Goal: Information Seeking & Learning: Check status

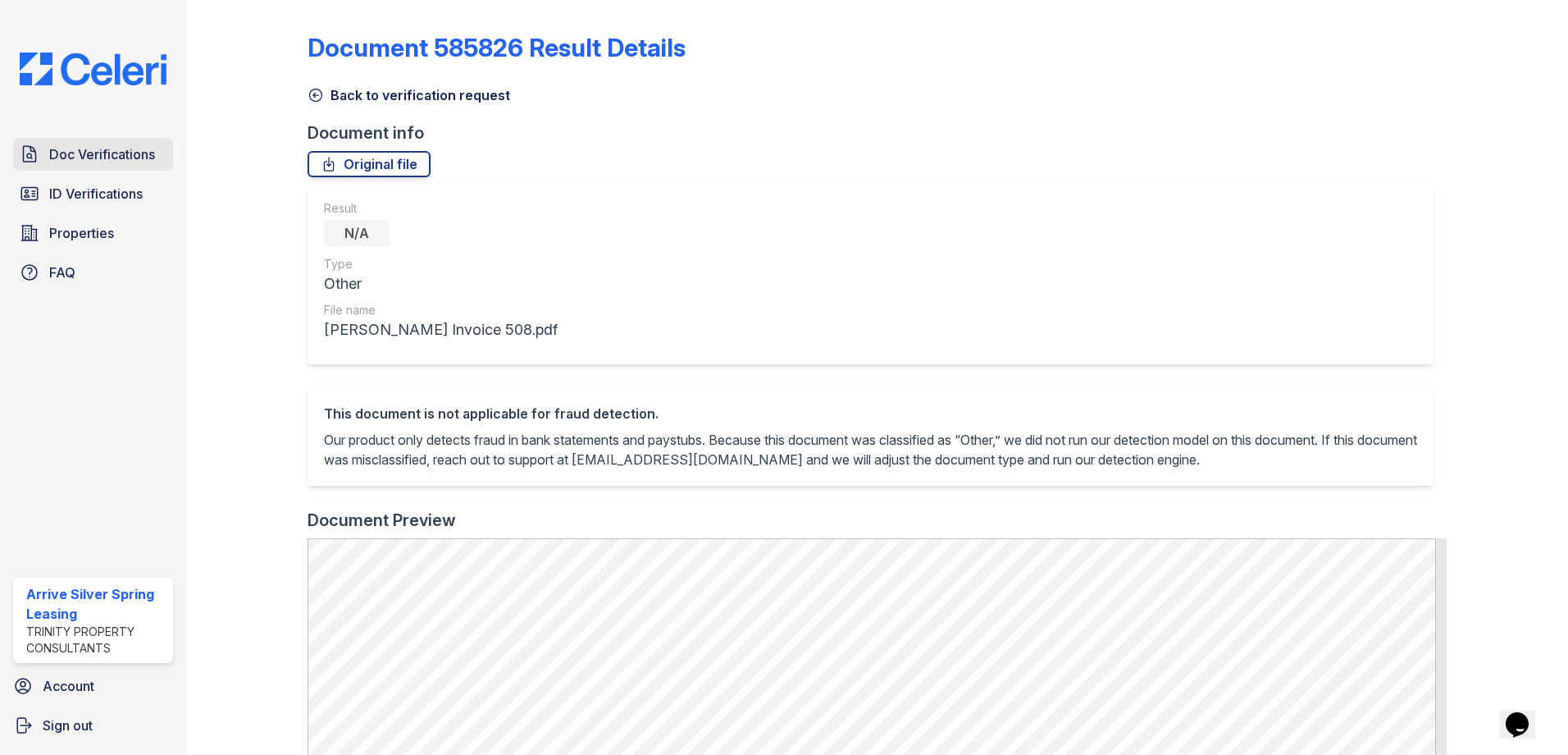
click at [100, 154] on span "Doc Verifications" at bounding box center [102, 154] width 105 height 20
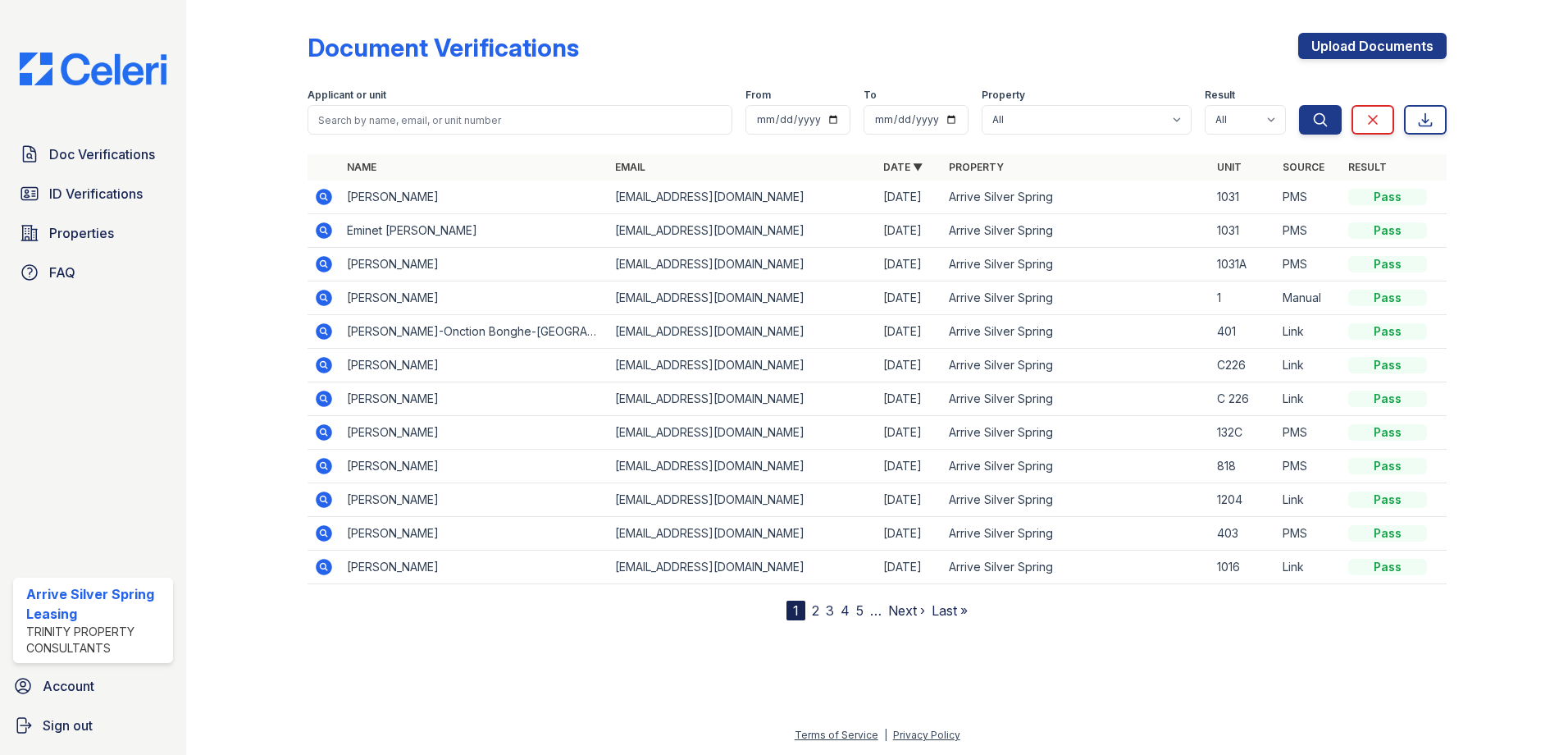
click at [322, 264] on icon at bounding box center [322, 263] width 4 height 4
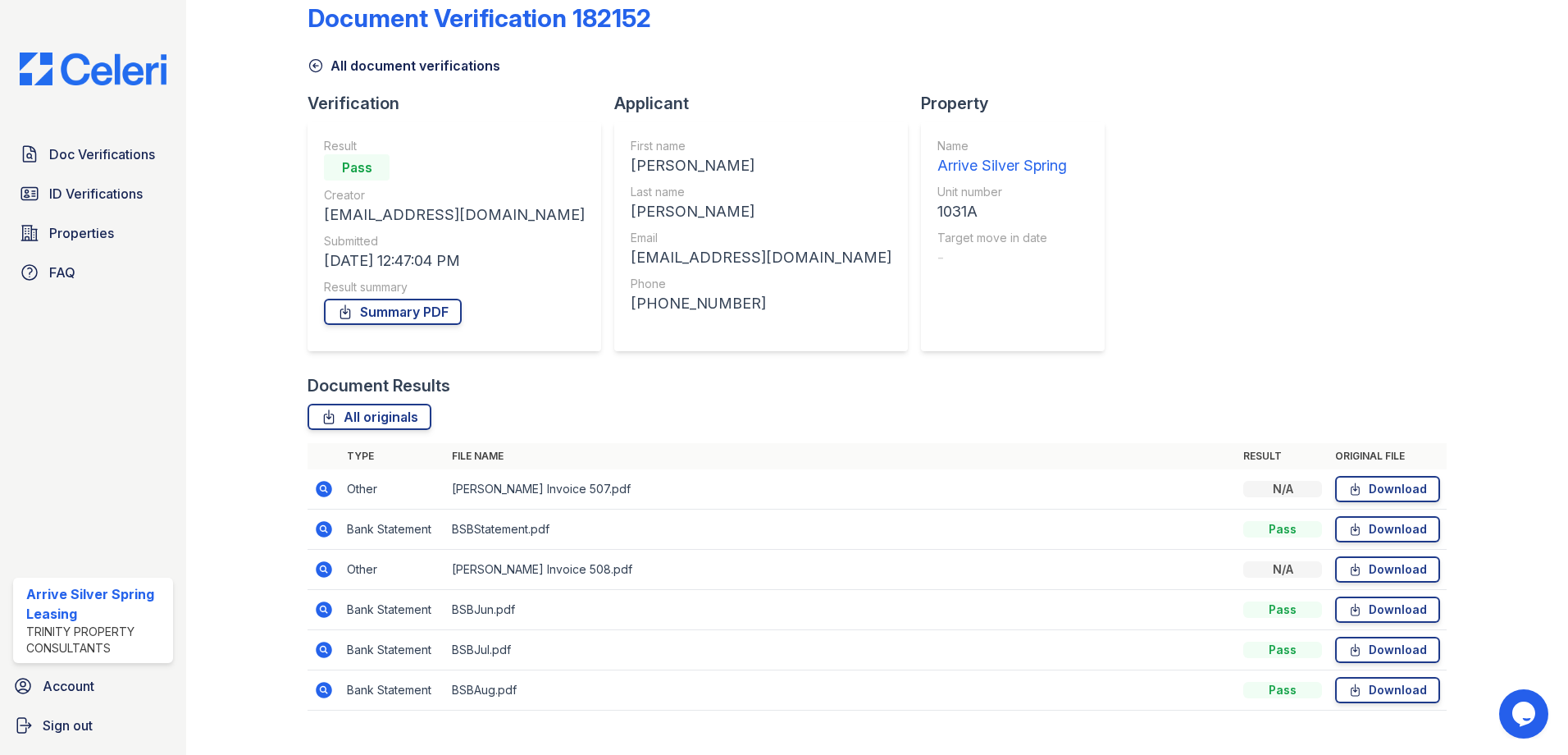
scroll to position [57, 0]
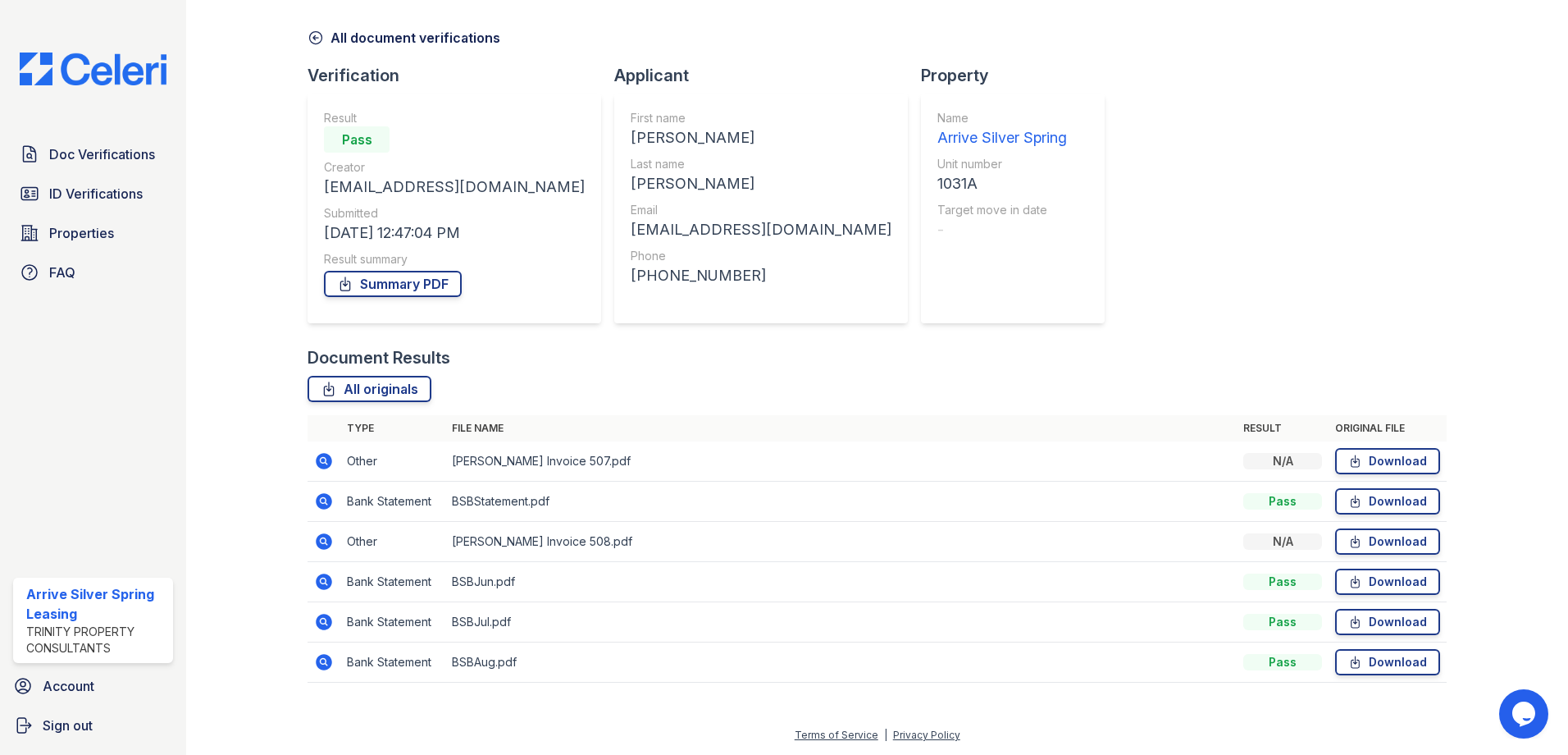
click at [321, 538] on icon at bounding box center [323, 541] width 20 height 20
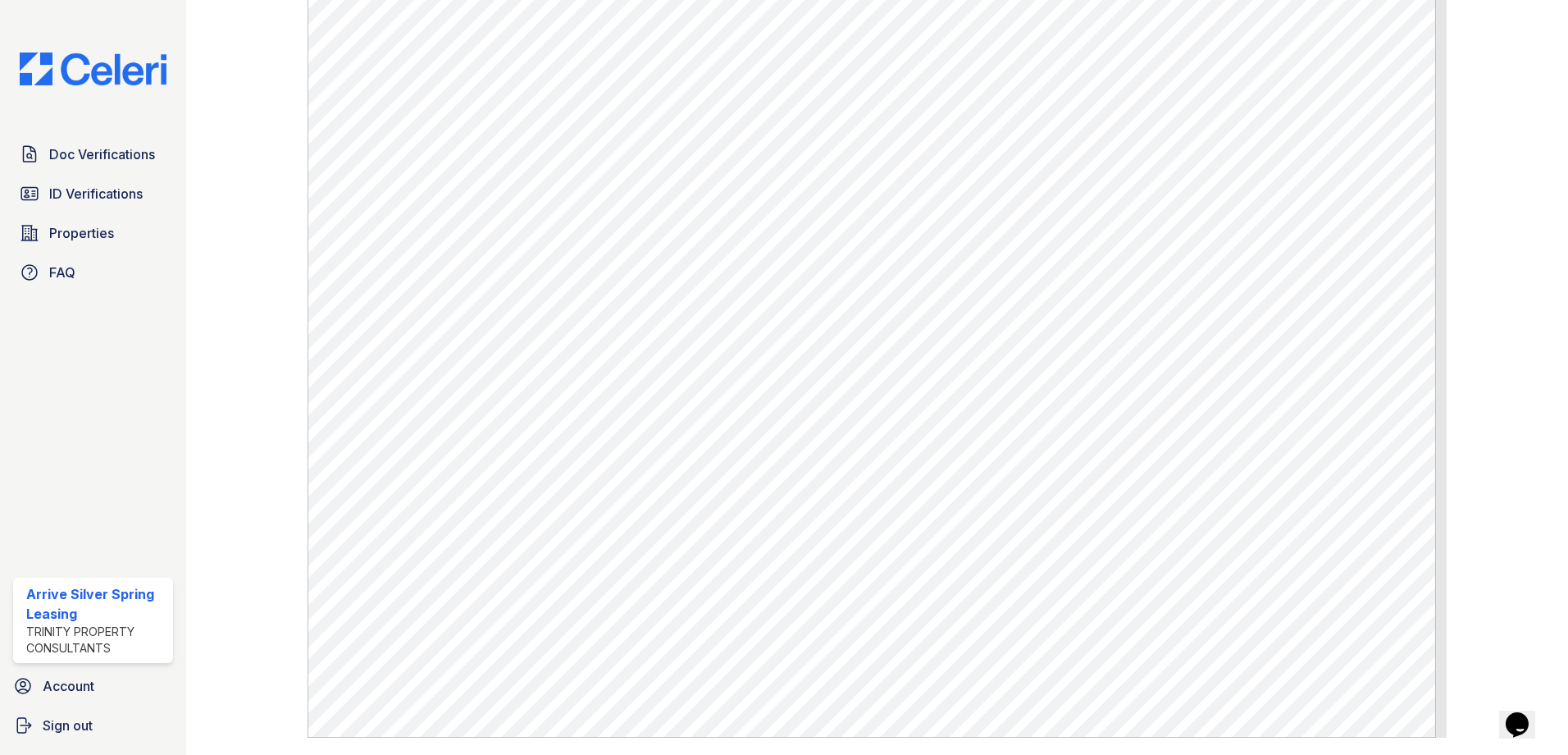
scroll to position [575, 0]
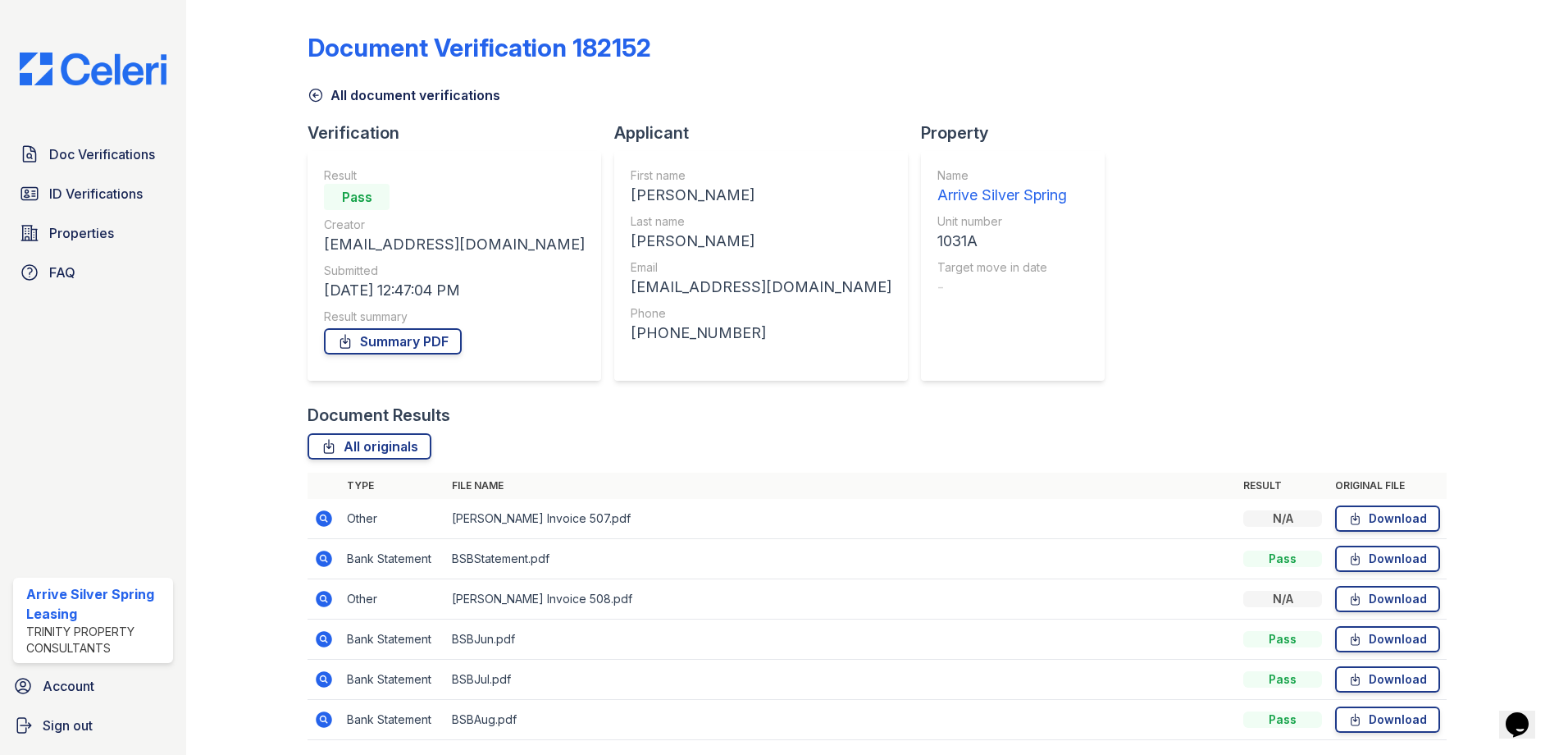
click at [322, 640] on icon at bounding box center [322, 638] width 4 height 4
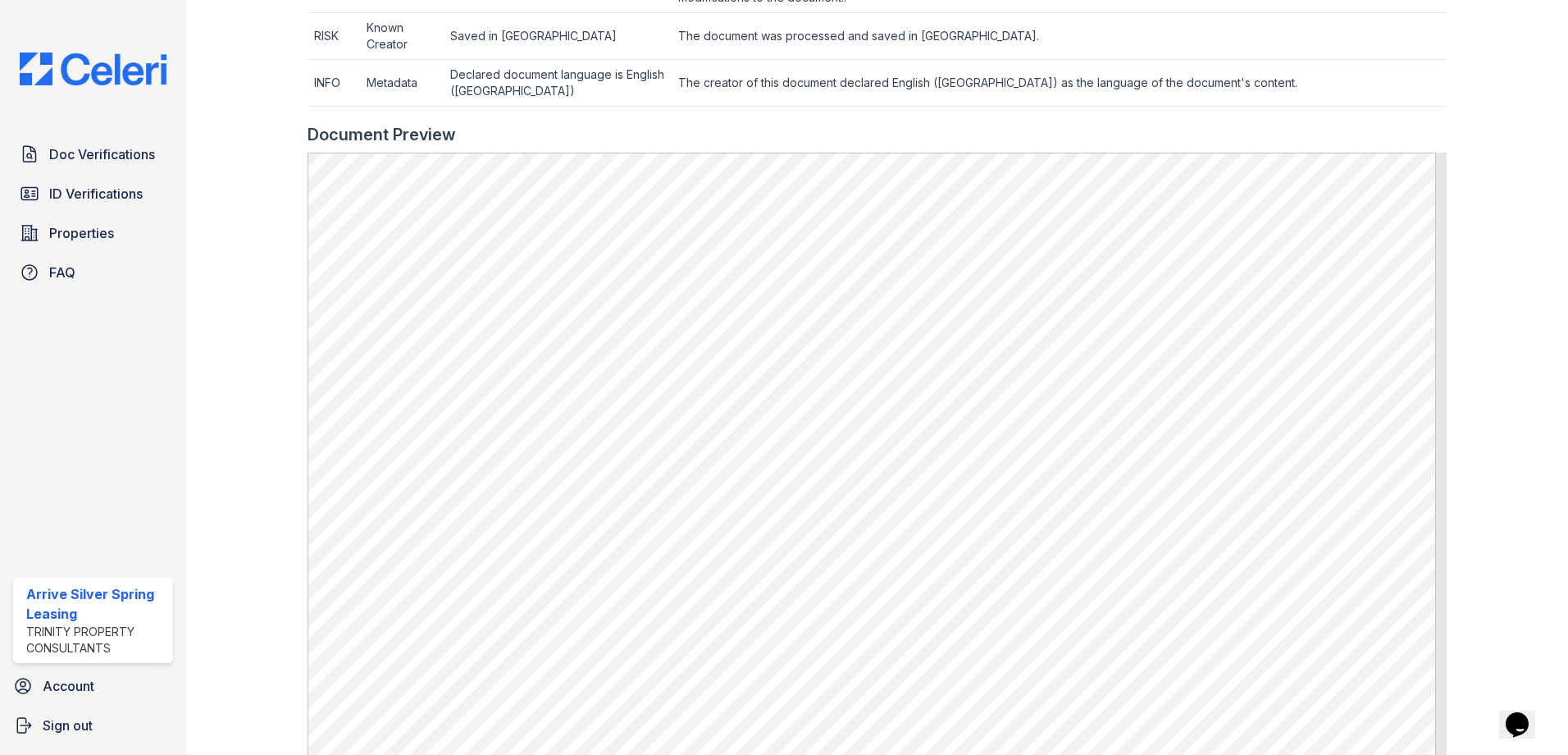
scroll to position [656, 0]
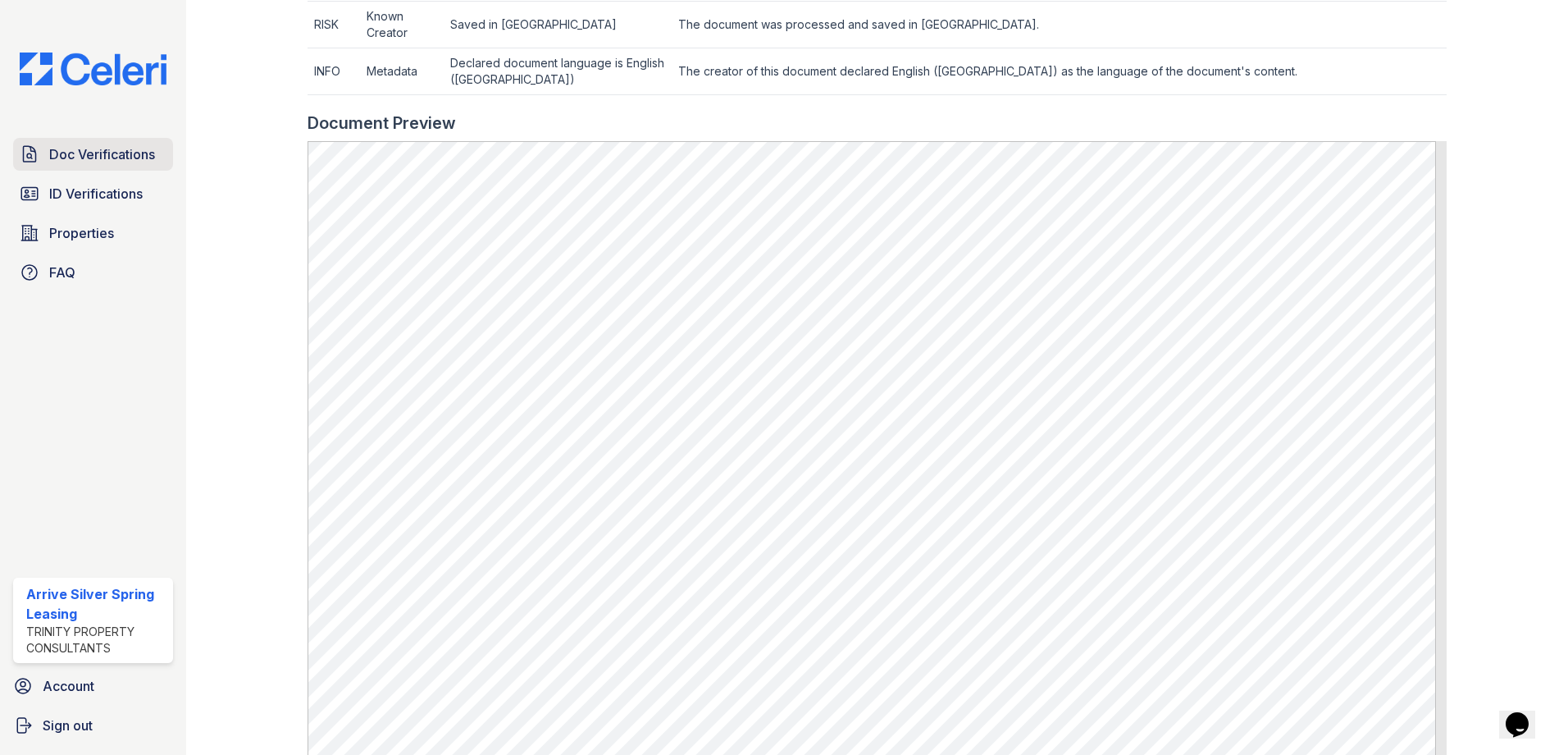
click at [105, 163] on span "Doc Verifications" at bounding box center [102, 154] width 105 height 20
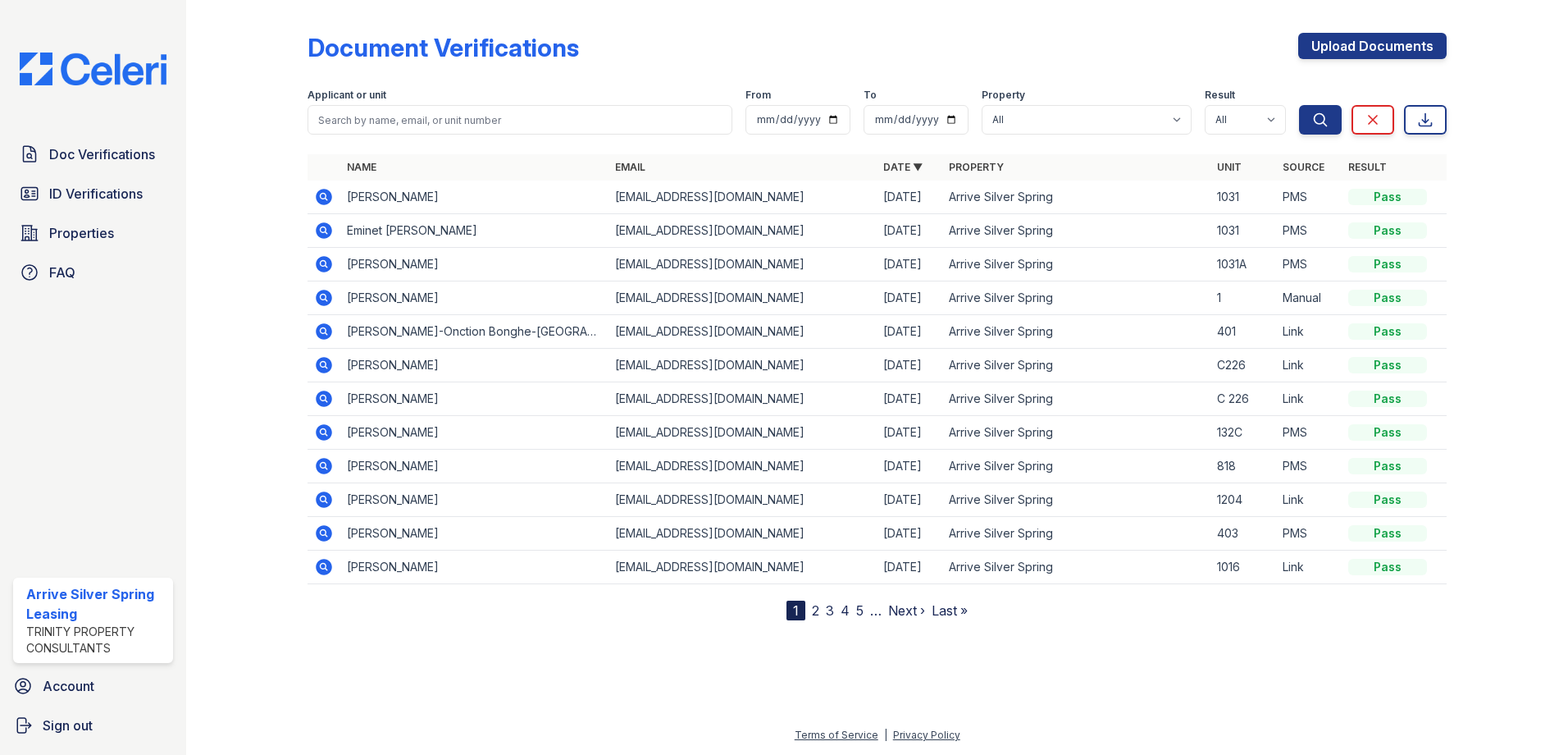
click at [327, 263] on icon at bounding box center [323, 264] width 20 height 20
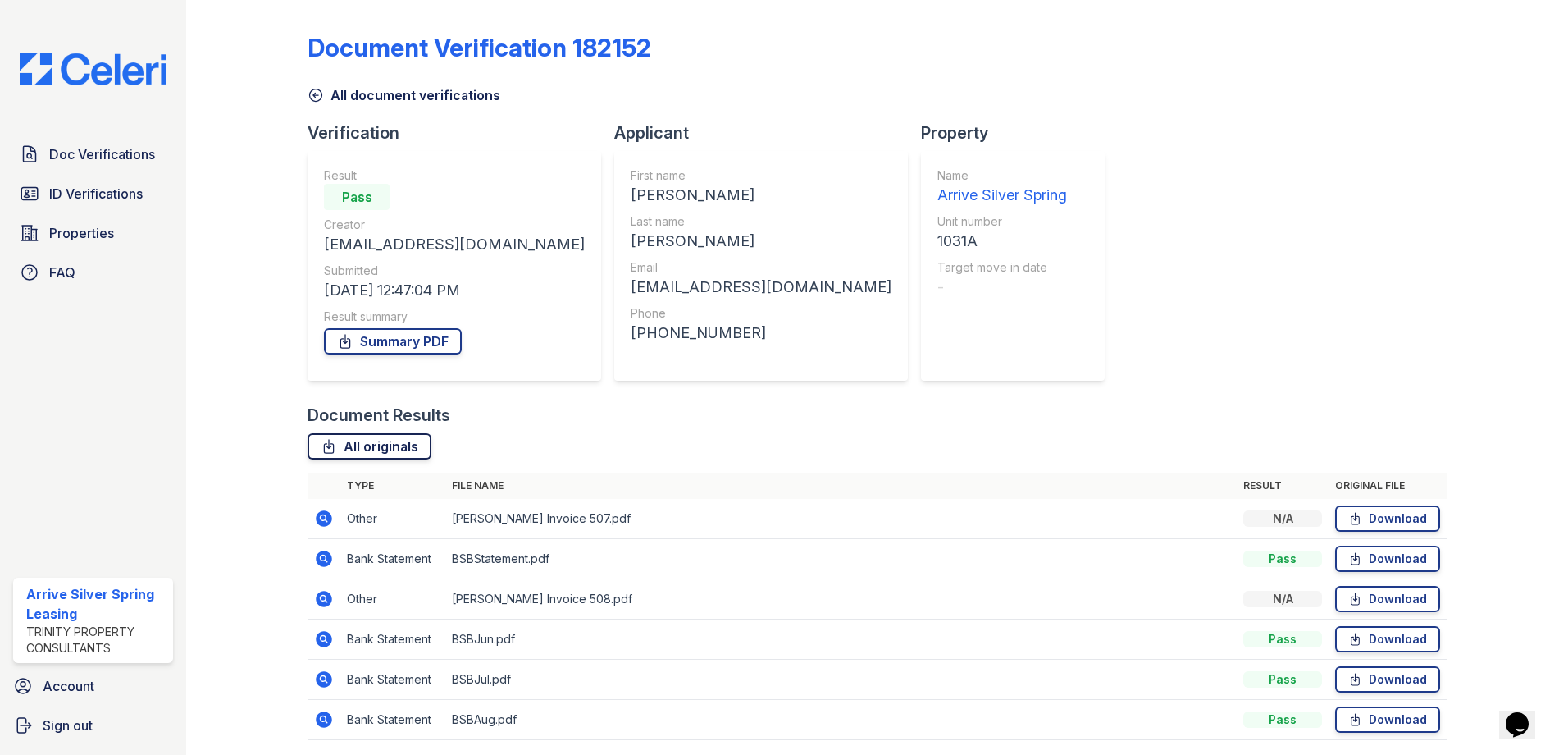
scroll to position [57, 0]
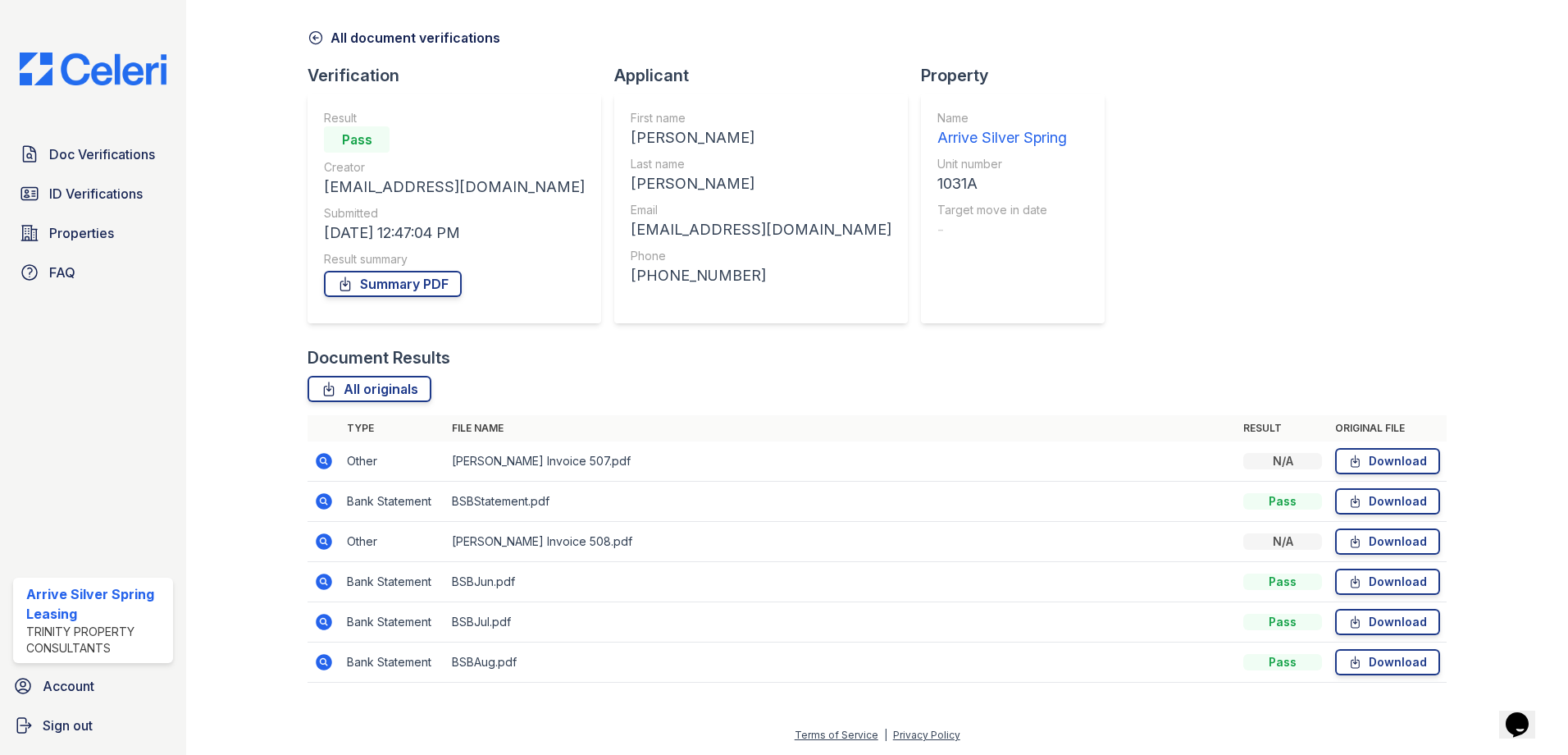
click at [331, 459] on icon at bounding box center [323, 460] width 16 height 16
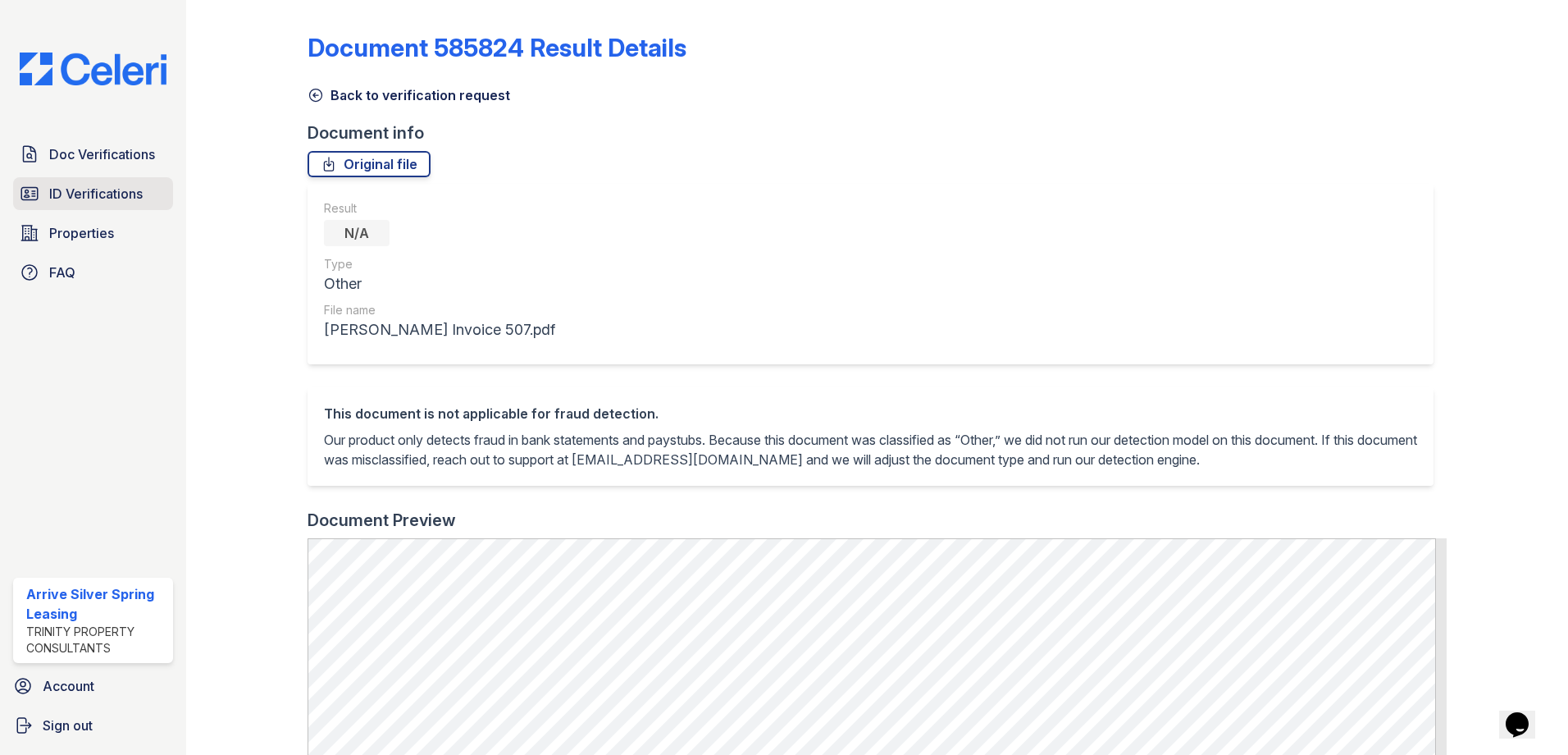
click at [111, 185] on span "ID Verifications" at bounding box center [96, 193] width 94 height 20
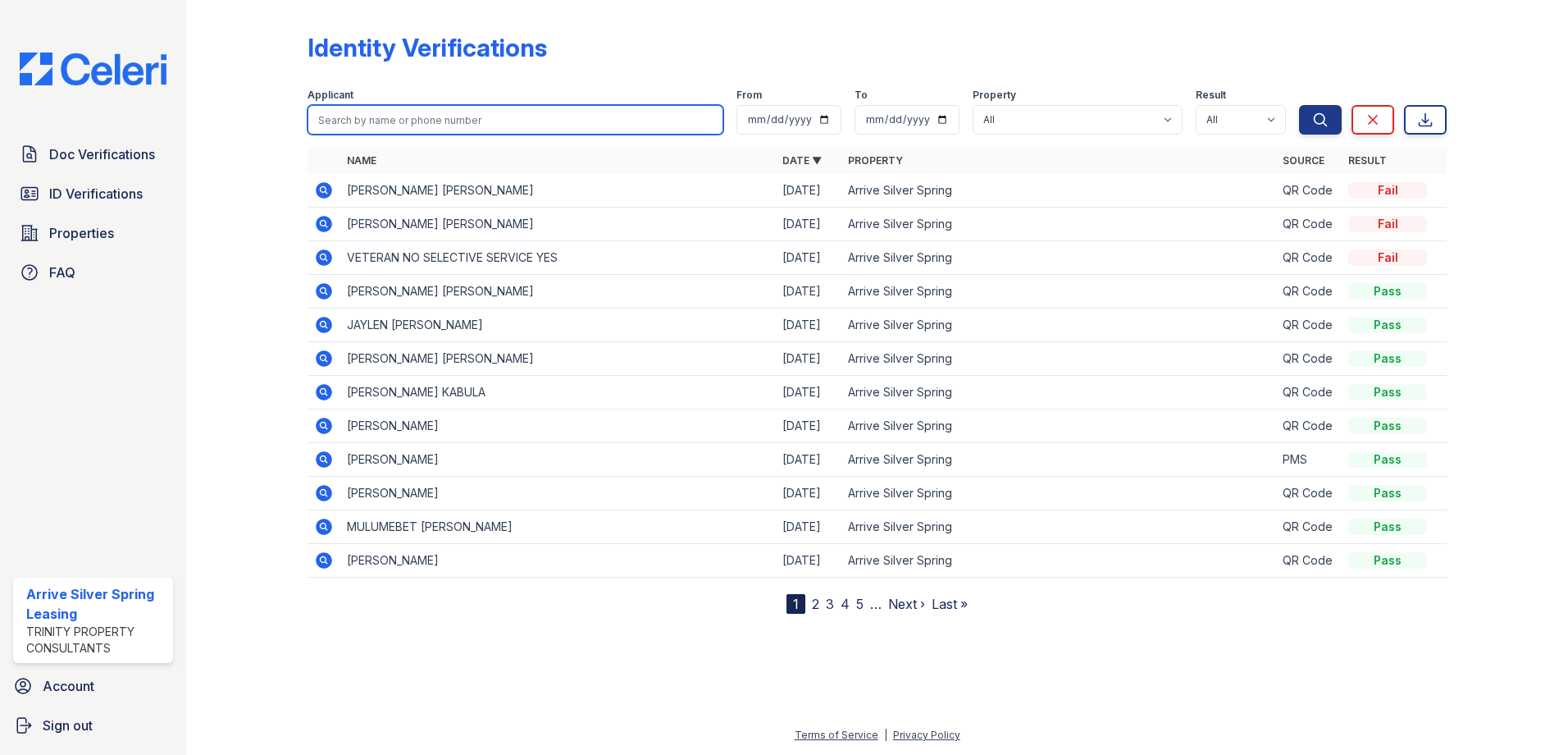
click at [411, 120] on input "search" at bounding box center [516, 119] width 416 height 30
type input "Jonathon"
click at [1299, 105] on button "Search" at bounding box center [1320, 119] width 43 height 30
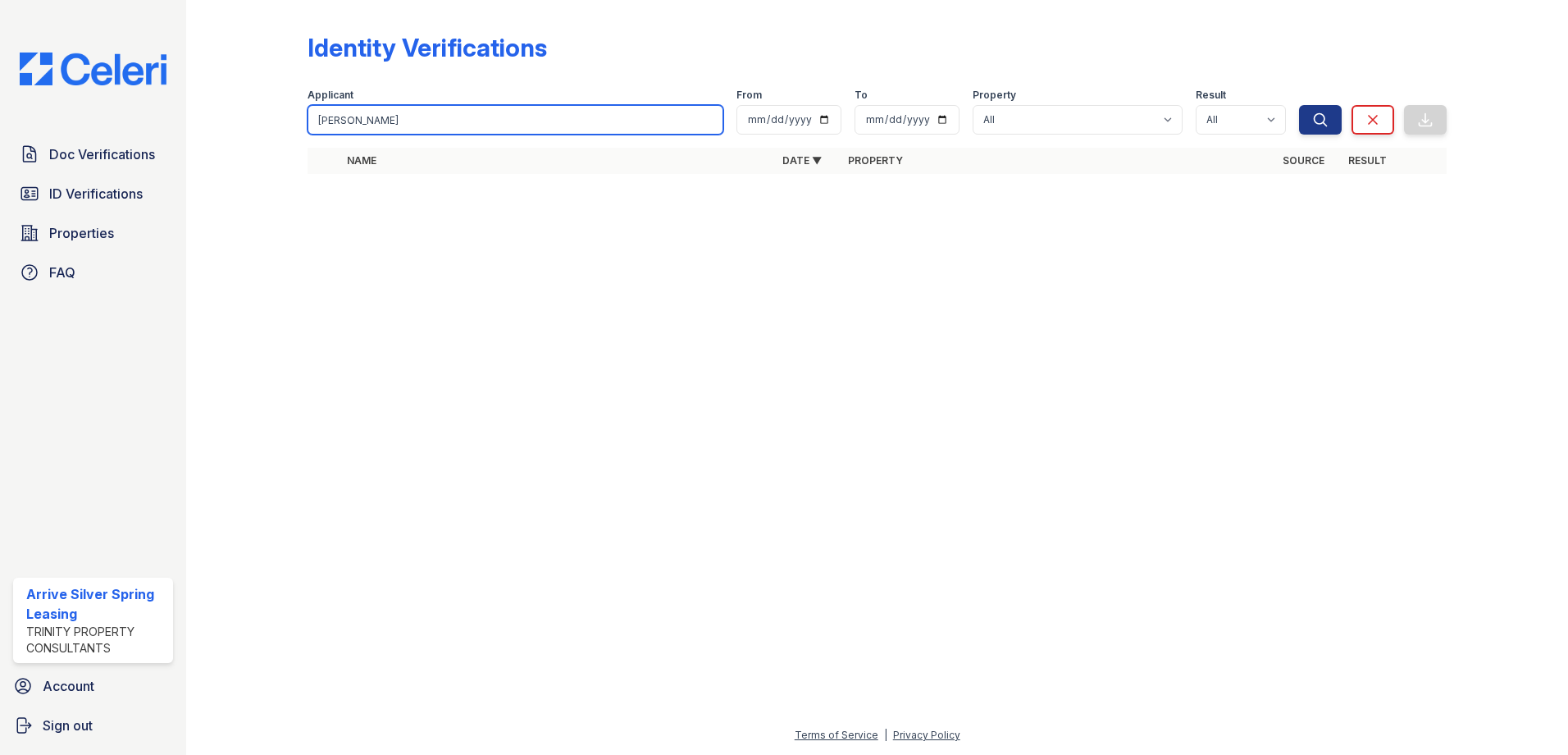
drag, startPoint x: 456, startPoint y: 108, endPoint x: 448, endPoint y: 106, distance: 8.2
click at [454, 109] on input "Jonathon" at bounding box center [516, 119] width 416 height 30
type input "J"
type input "IZE"
click at [1299, 105] on button "Search" at bounding box center [1320, 119] width 43 height 30
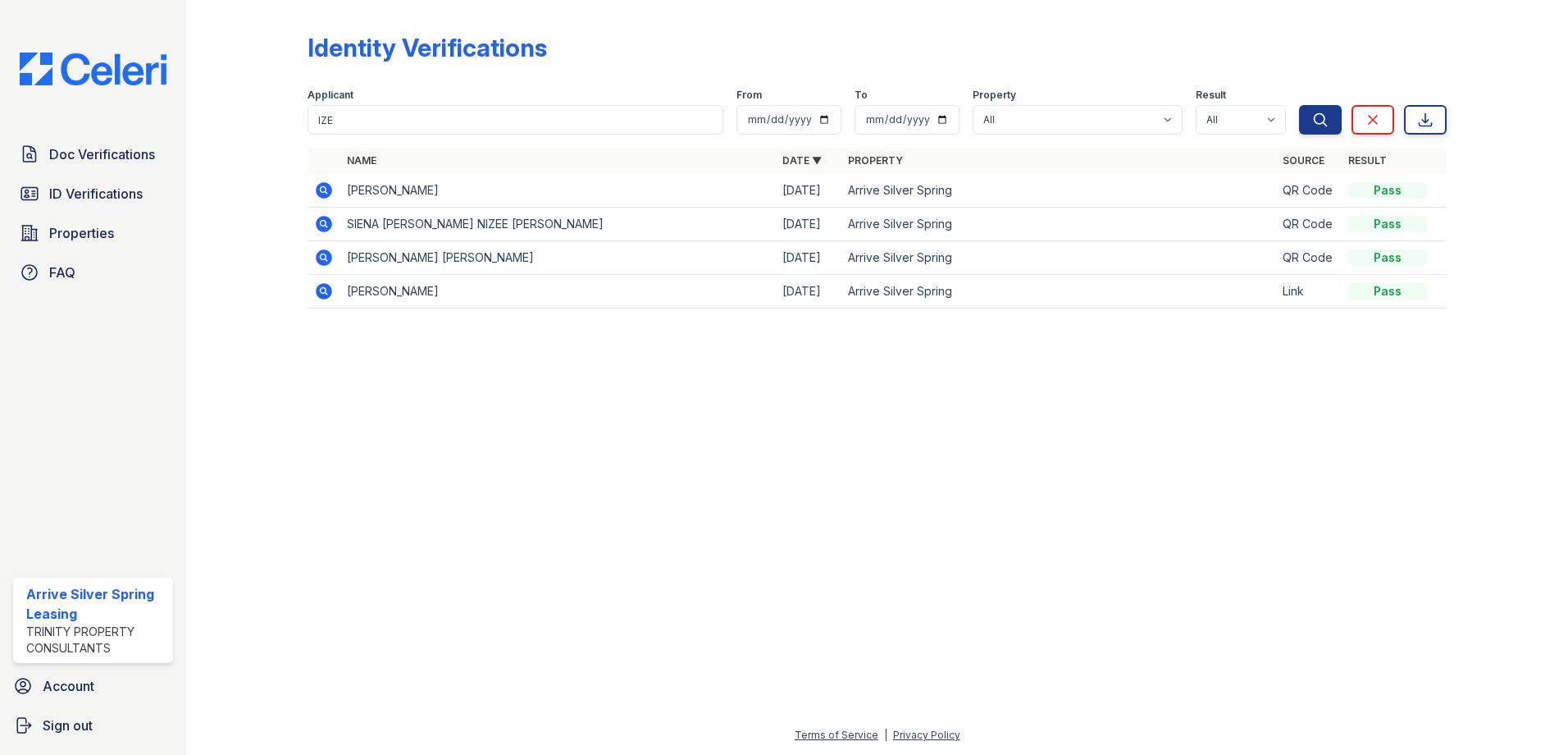
click at [325, 187] on icon at bounding box center [323, 190] width 20 height 20
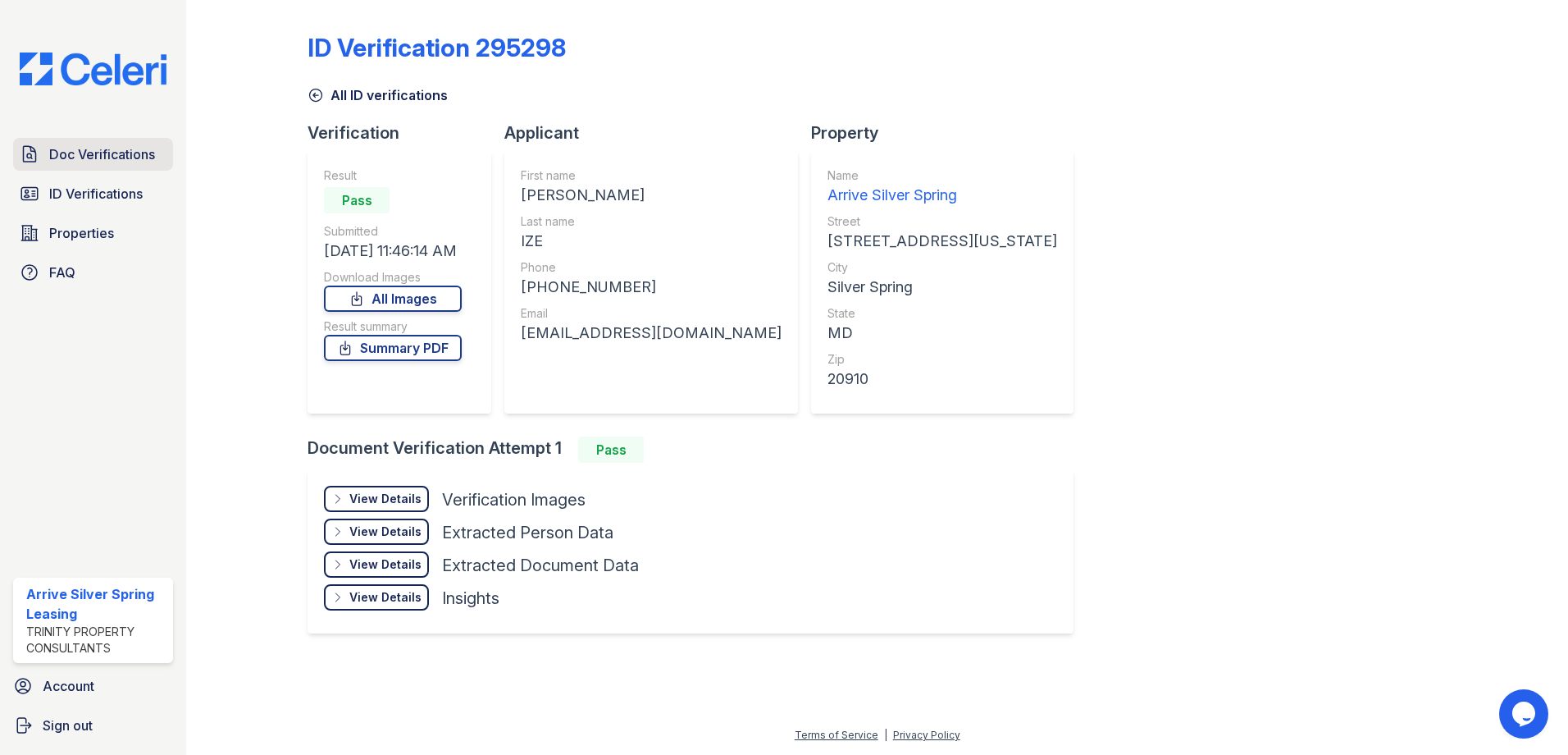
click at [134, 150] on span "Doc Verifications" at bounding box center [102, 154] width 105 height 20
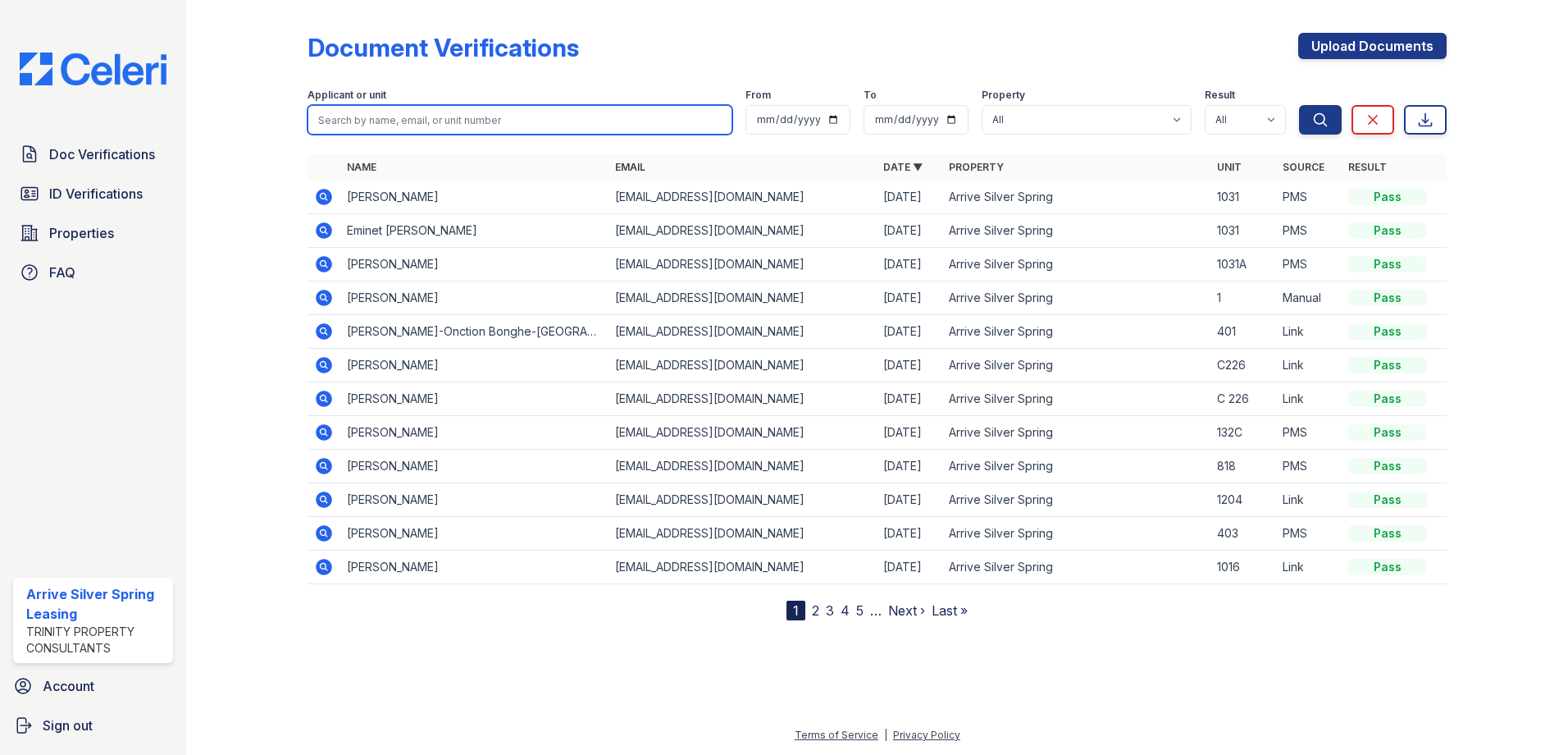
click at [403, 117] on input "search" at bounding box center [520, 119] width 425 height 30
type input "IZE"
click at [1299, 105] on button "Search" at bounding box center [1320, 119] width 43 height 30
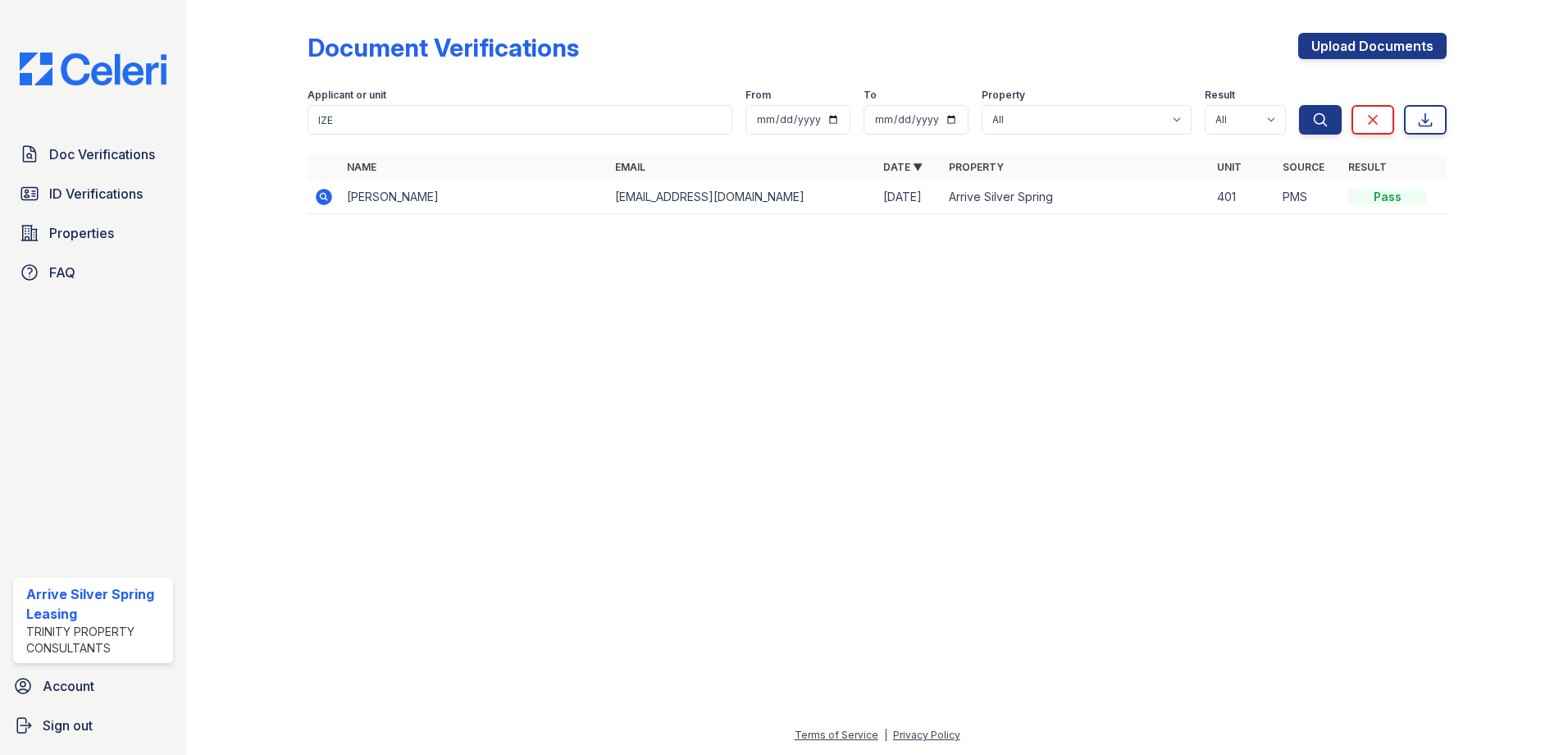
click at [325, 195] on icon at bounding box center [322, 196] width 4 height 4
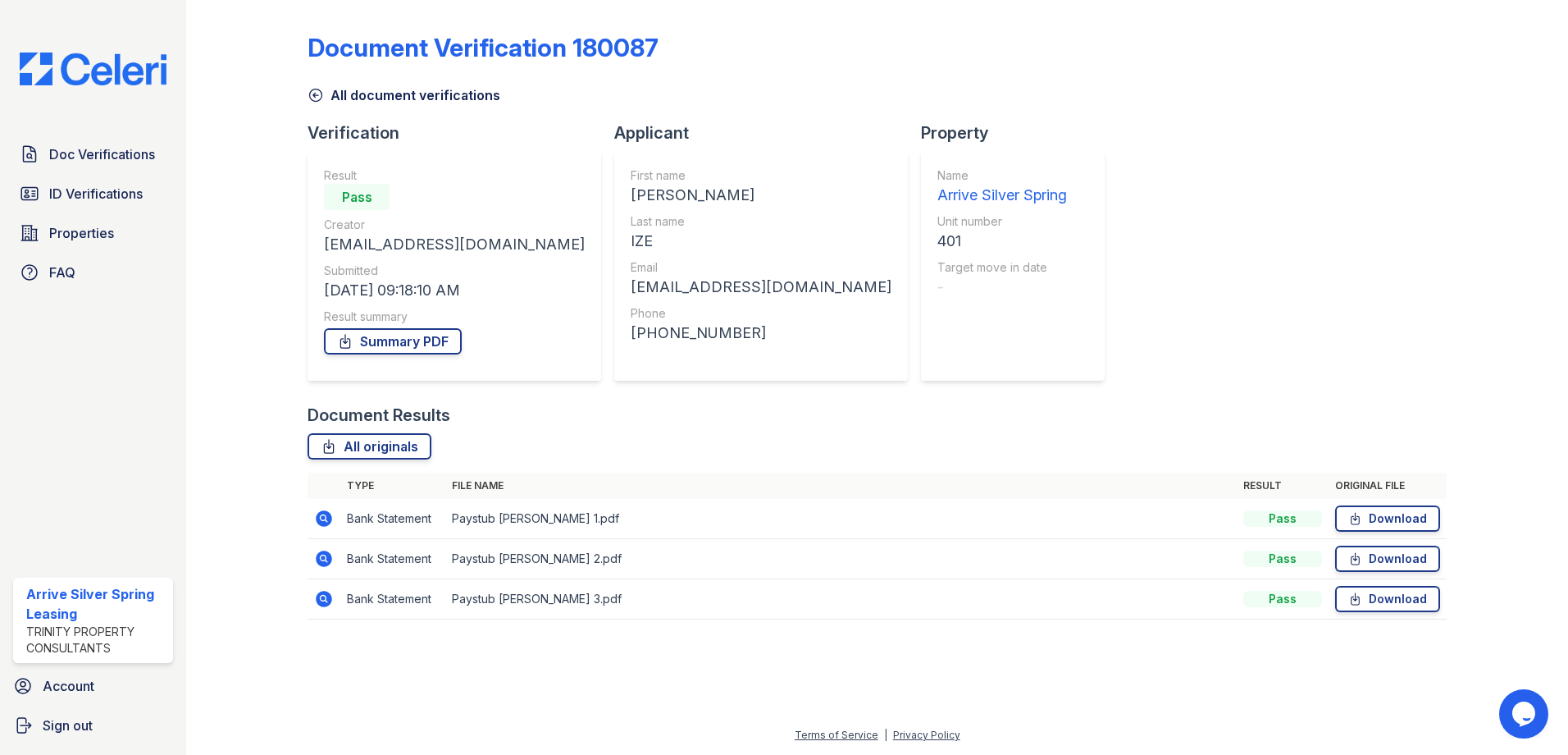
click at [324, 518] on icon at bounding box center [322, 517] width 4 height 4
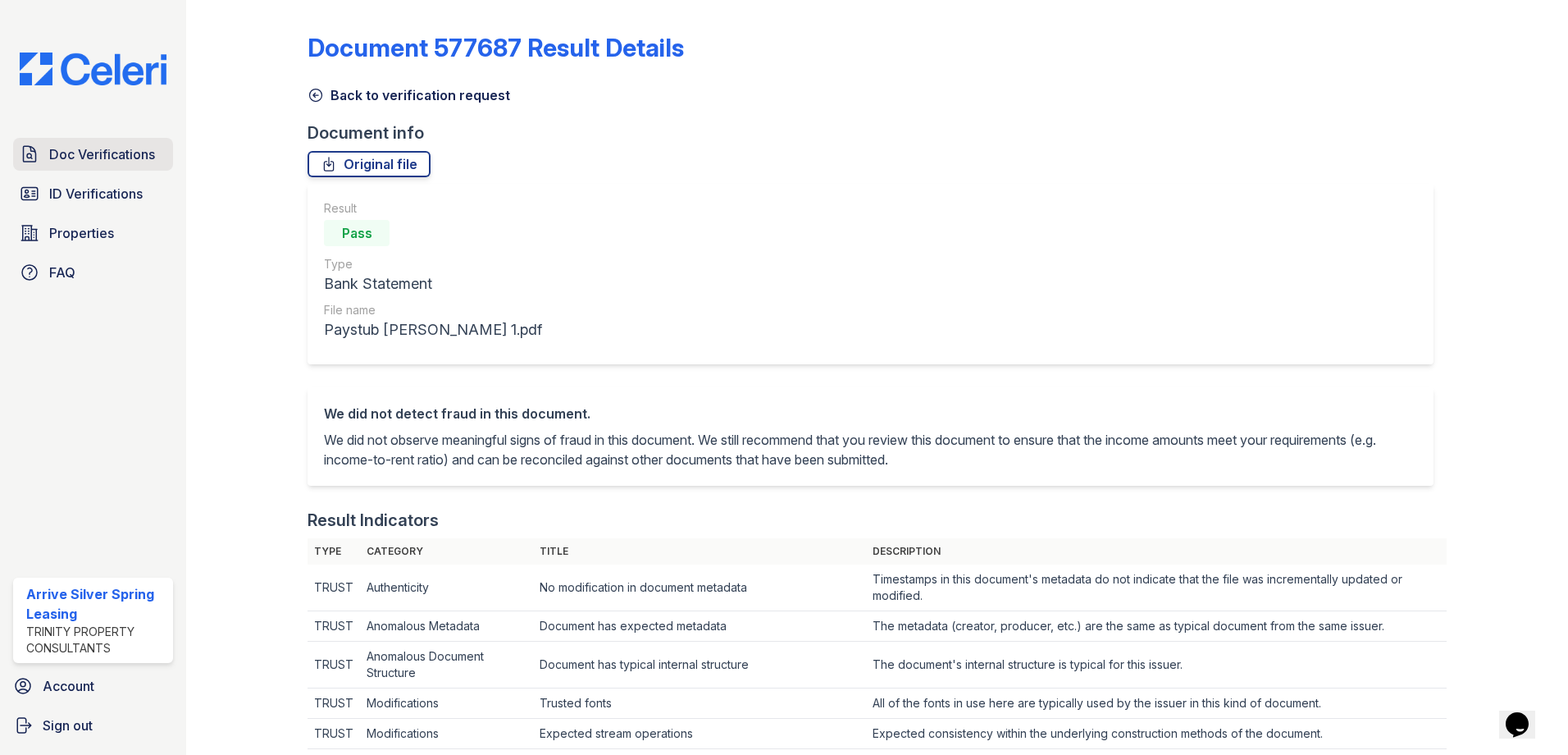
click at [105, 157] on span "Doc Verifications" at bounding box center [102, 154] width 105 height 20
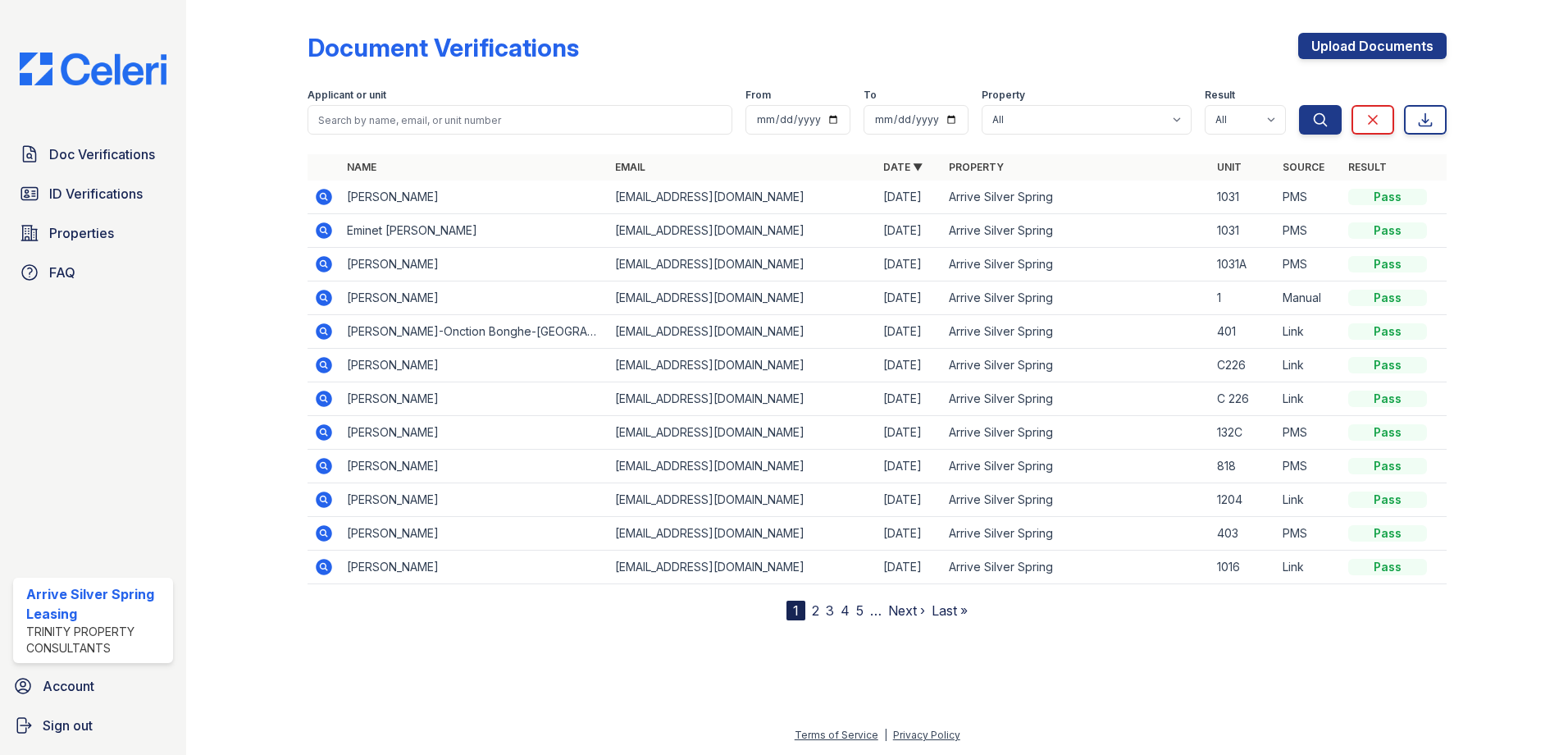
click at [230, 520] on div at bounding box center [260, 313] width 95 height 614
click at [399, 117] on input "search" at bounding box center [520, 119] width 425 height 30
type input "Nyema"
click at [1299, 105] on button "Search" at bounding box center [1320, 119] width 43 height 30
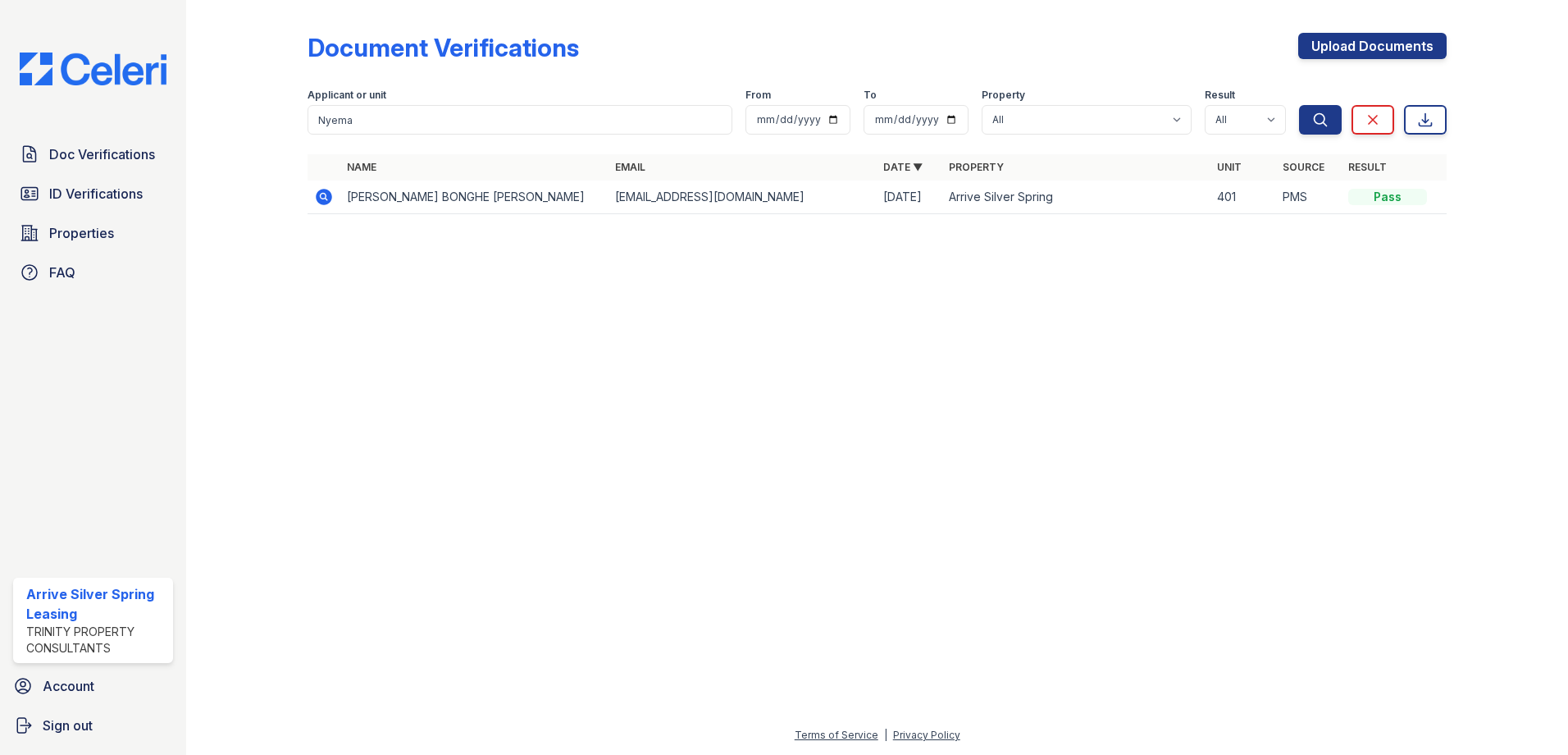
click at [329, 197] on icon at bounding box center [323, 197] width 16 height 16
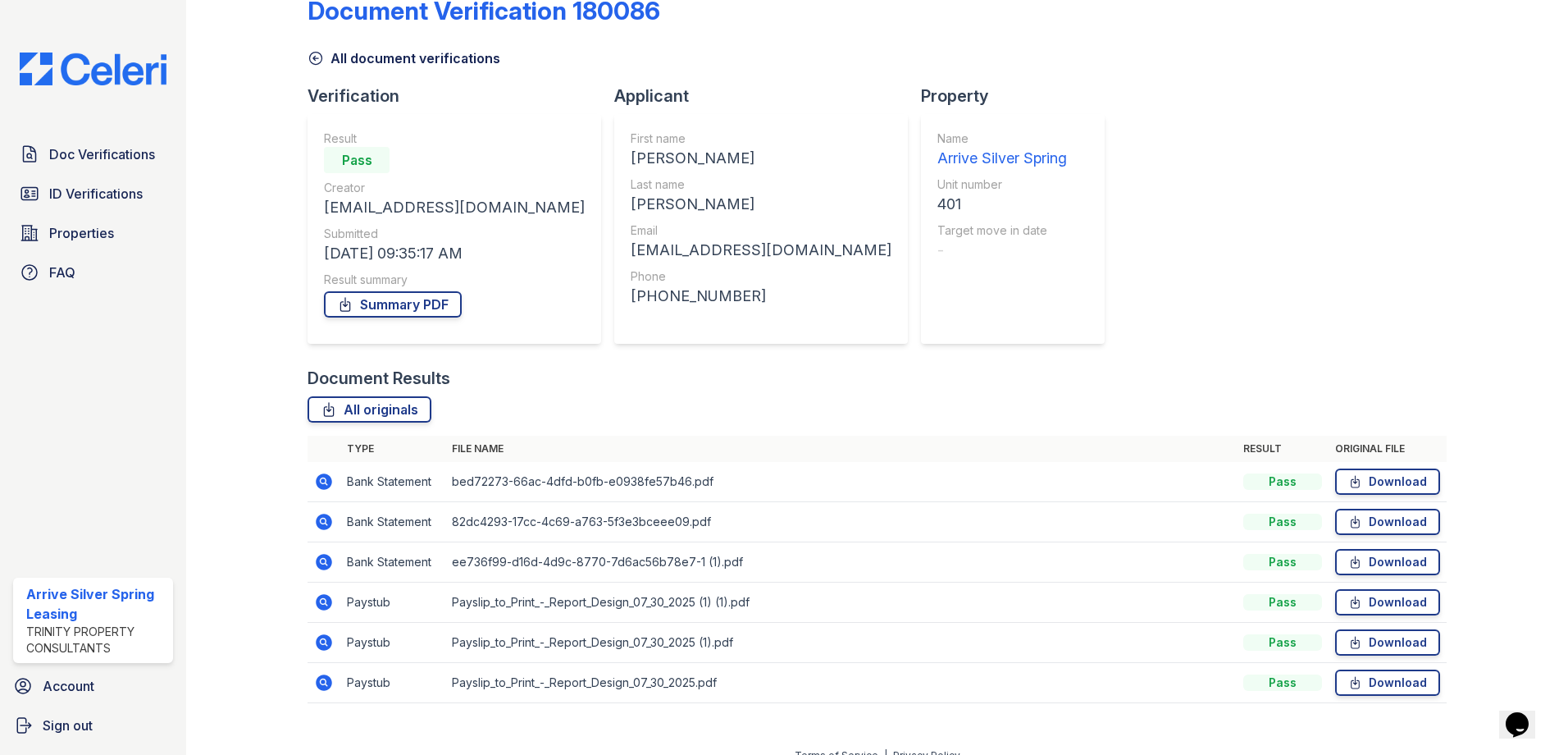
scroll to position [57, 0]
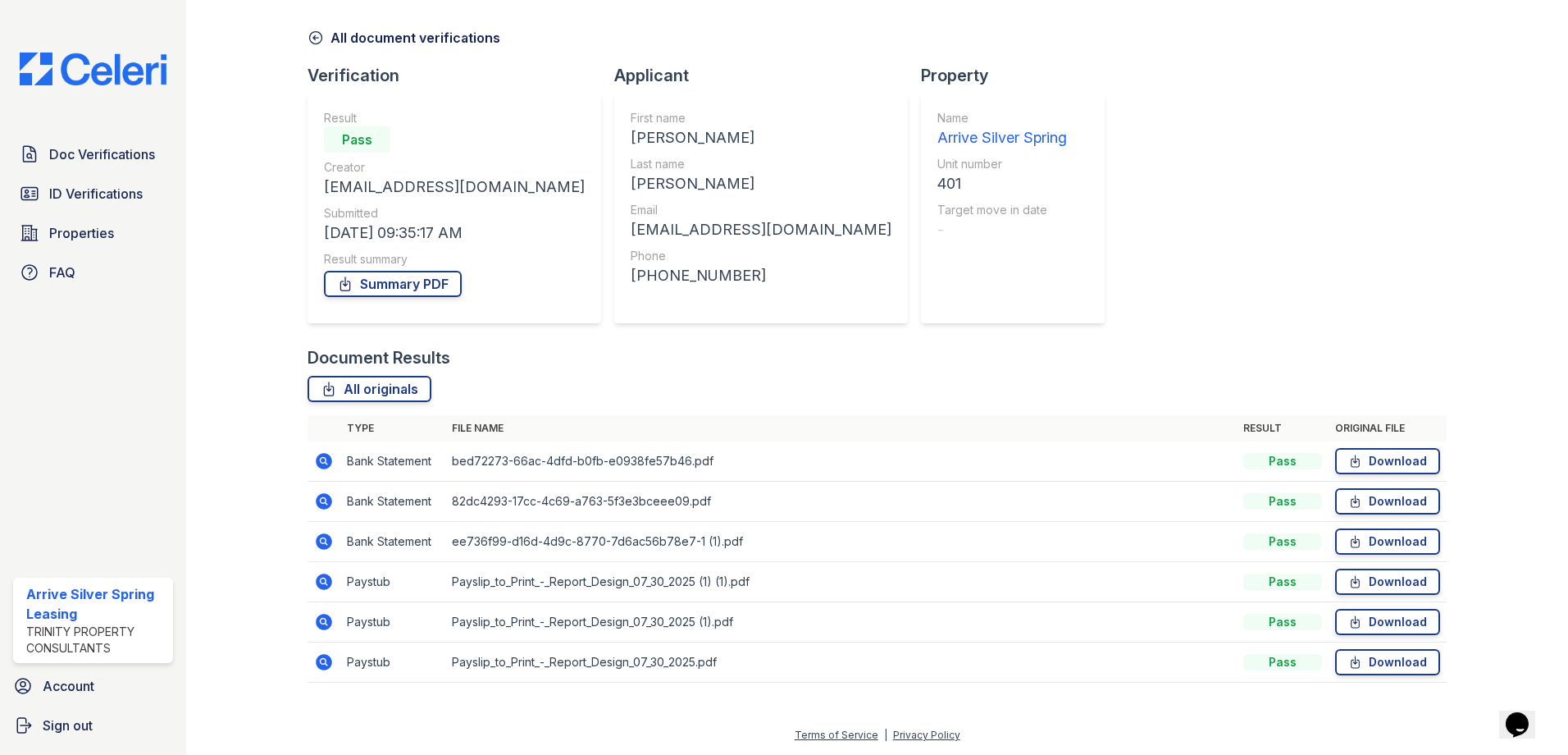
click at [327, 581] on icon at bounding box center [323, 581] width 16 height 16
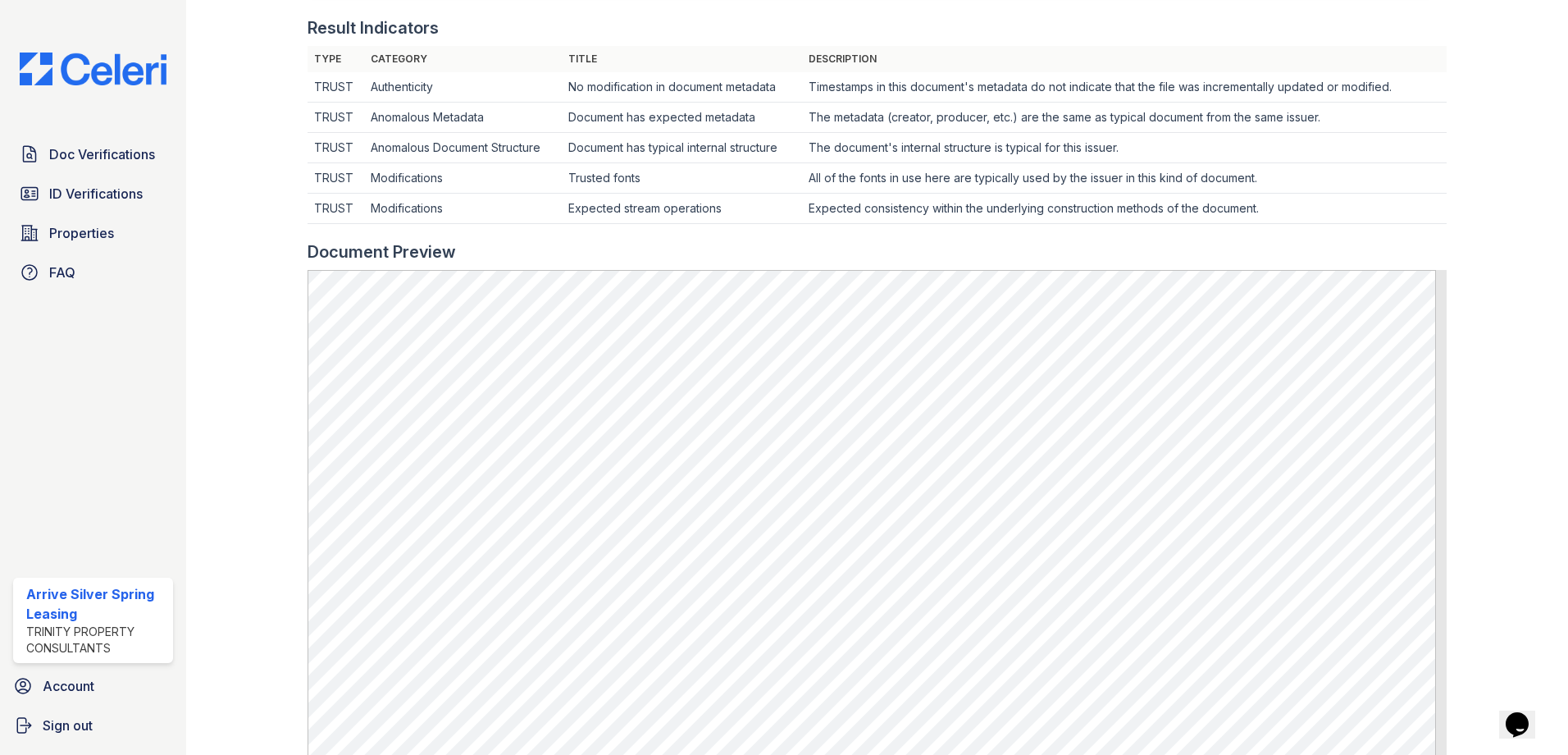
scroll to position [410, 0]
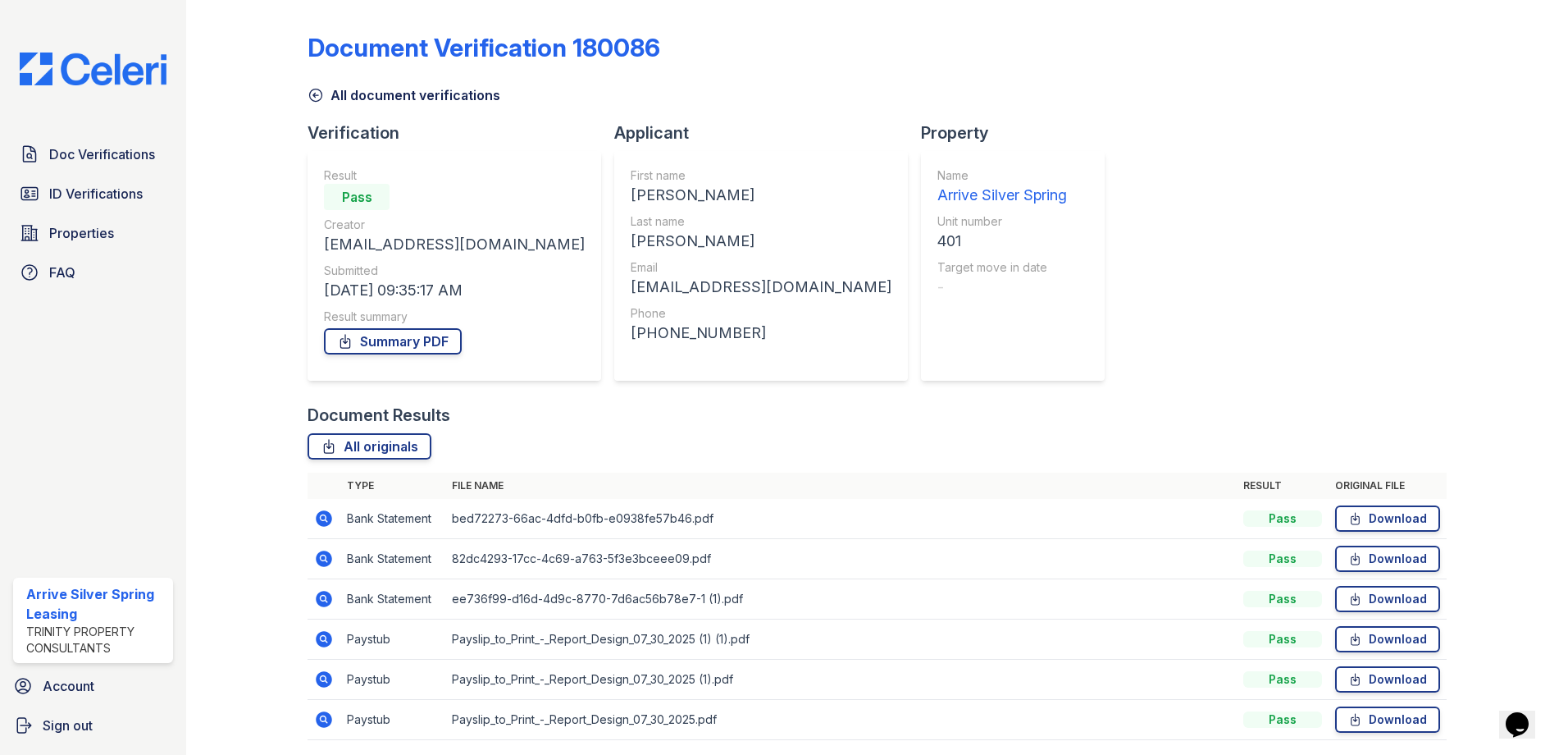
click at [320, 681] on icon at bounding box center [323, 679] width 16 height 16
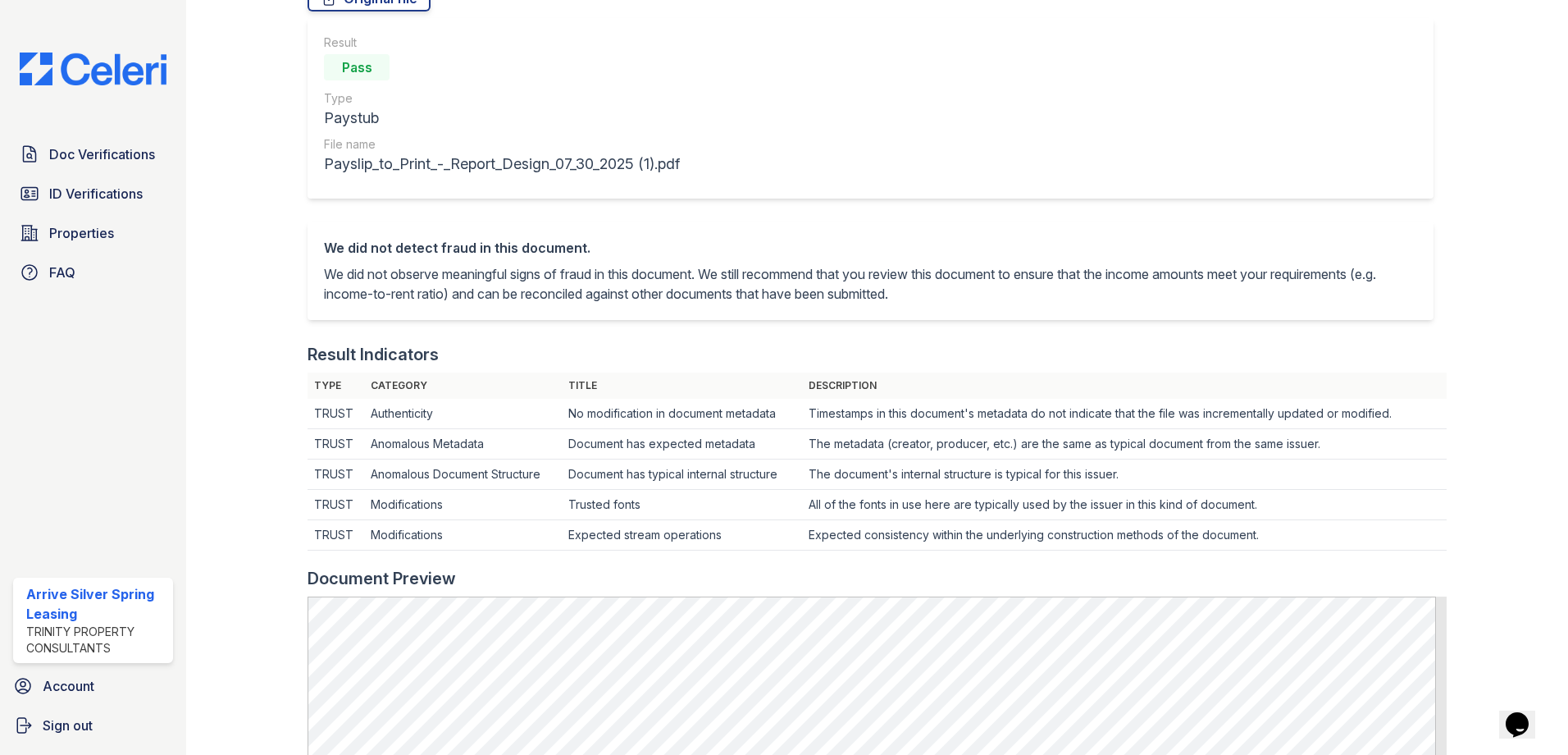
scroll to position [164, 0]
click at [129, 159] on span "Doc Verifications" at bounding box center [102, 154] width 105 height 20
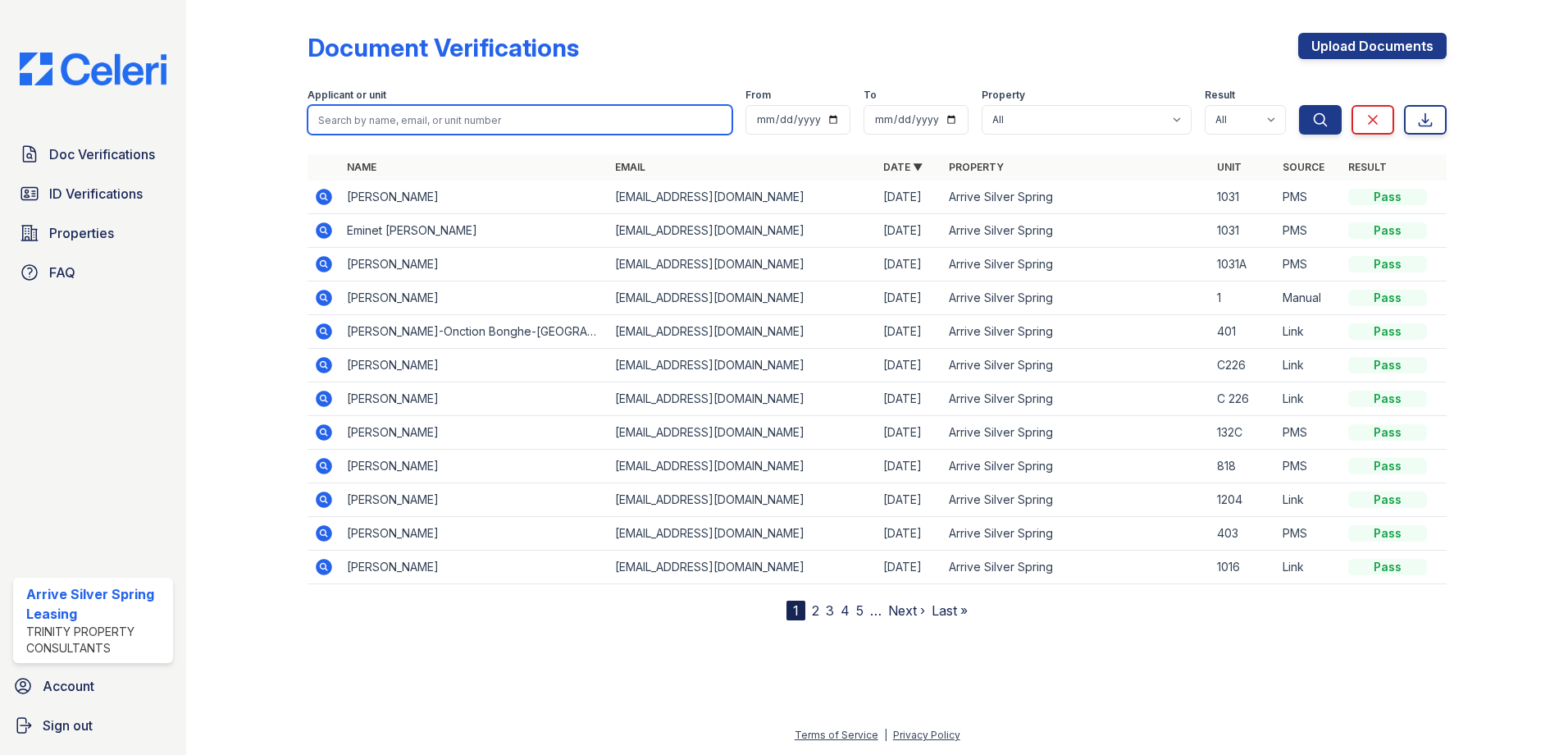
click at [417, 117] on input "search" at bounding box center [520, 119] width 425 height 30
type input "Ize"
click at [1299, 105] on button "Search" at bounding box center [1320, 119] width 43 height 30
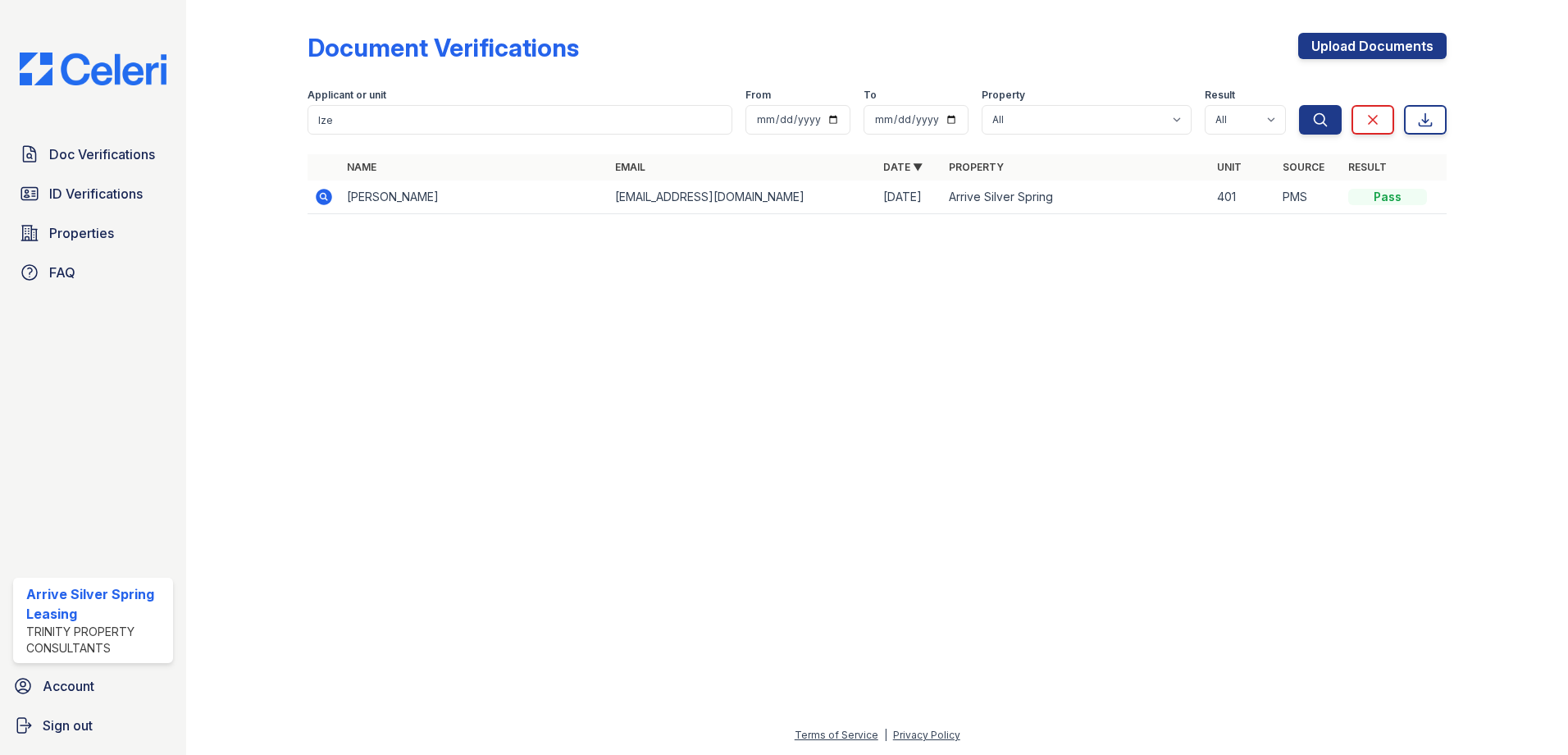
click at [308, 202] on td at bounding box center [324, 197] width 33 height 34
click at [331, 193] on icon at bounding box center [323, 197] width 16 height 16
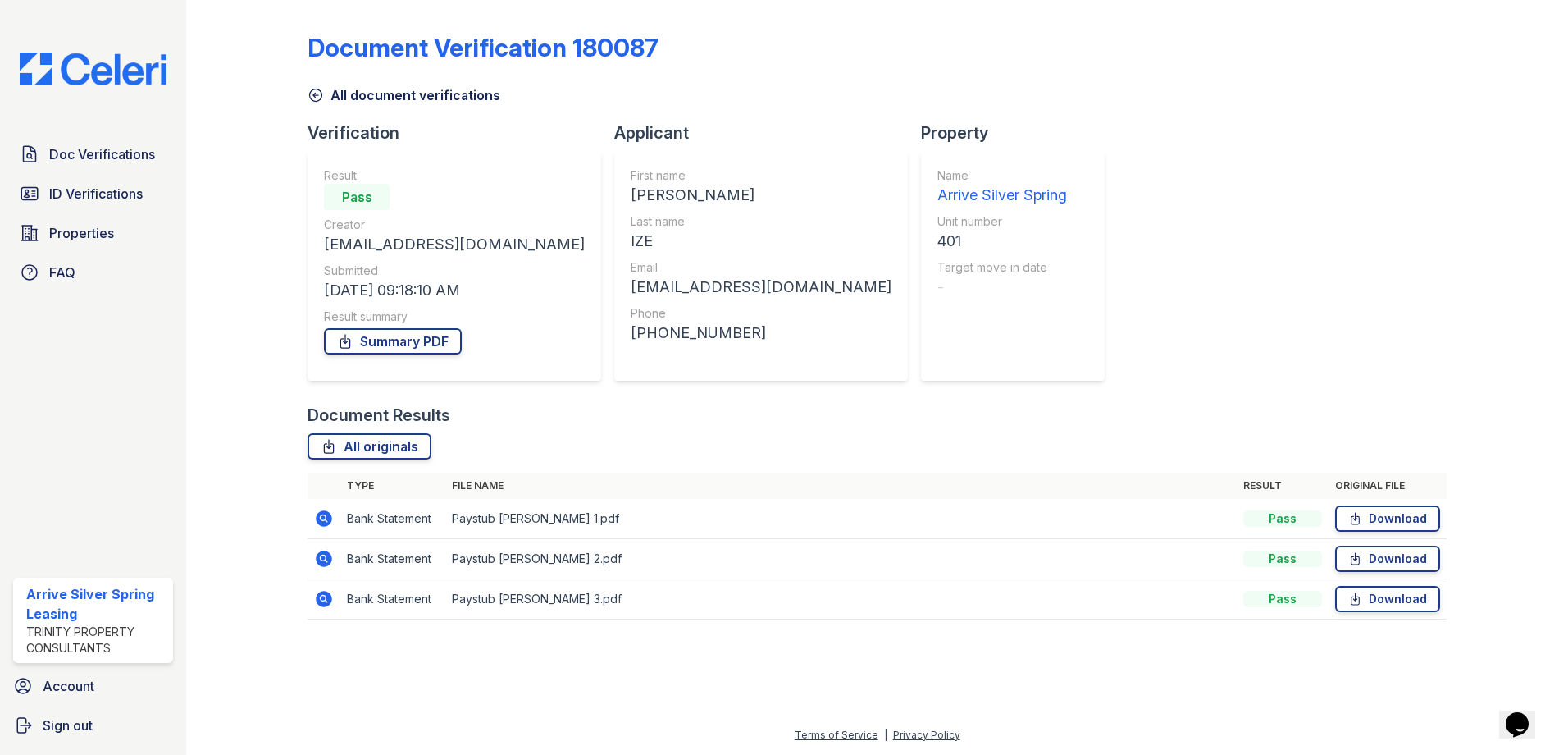
click at [326, 515] on icon at bounding box center [323, 518] width 20 height 20
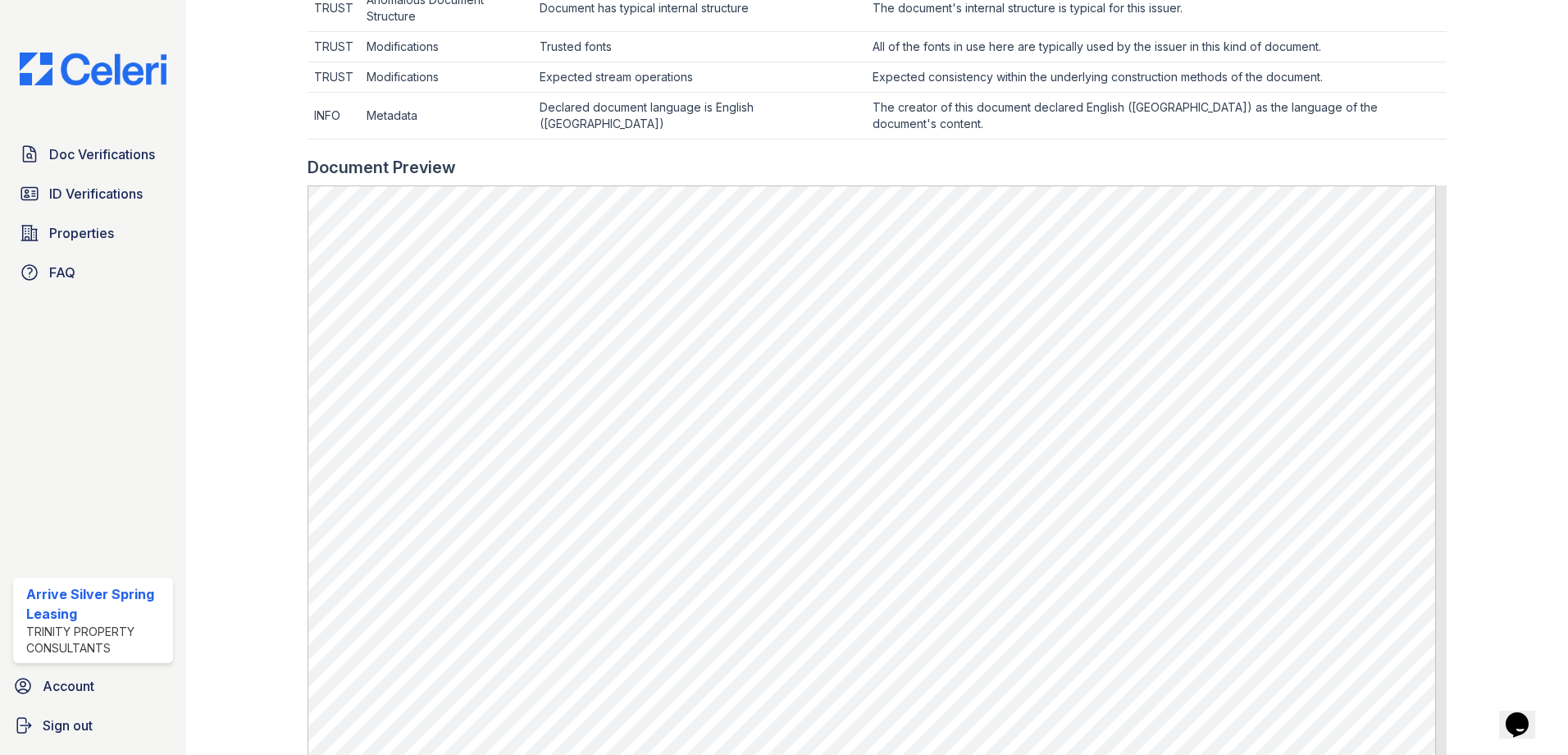
scroll to position [898, 0]
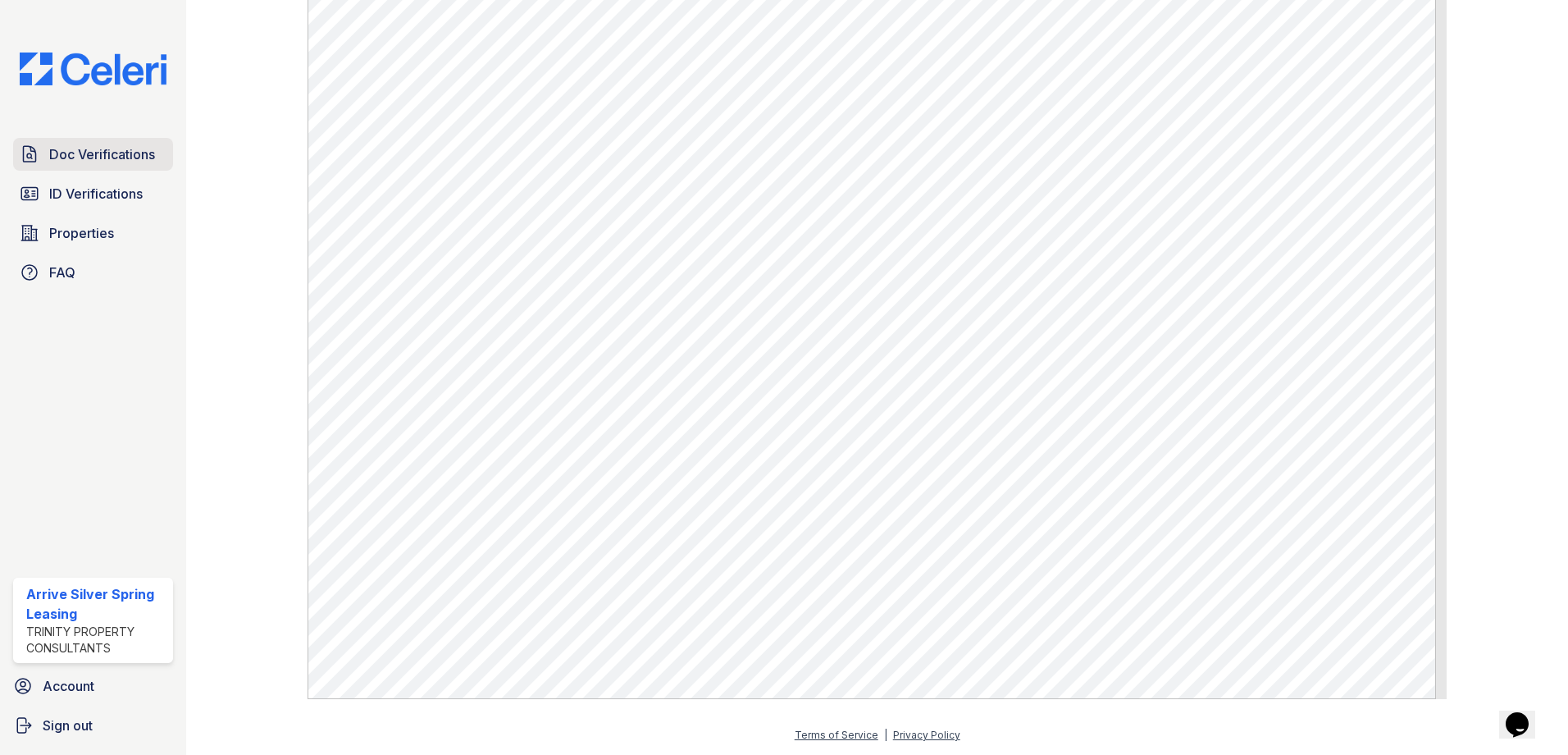
click at [115, 163] on span "Doc Verifications" at bounding box center [102, 154] width 105 height 20
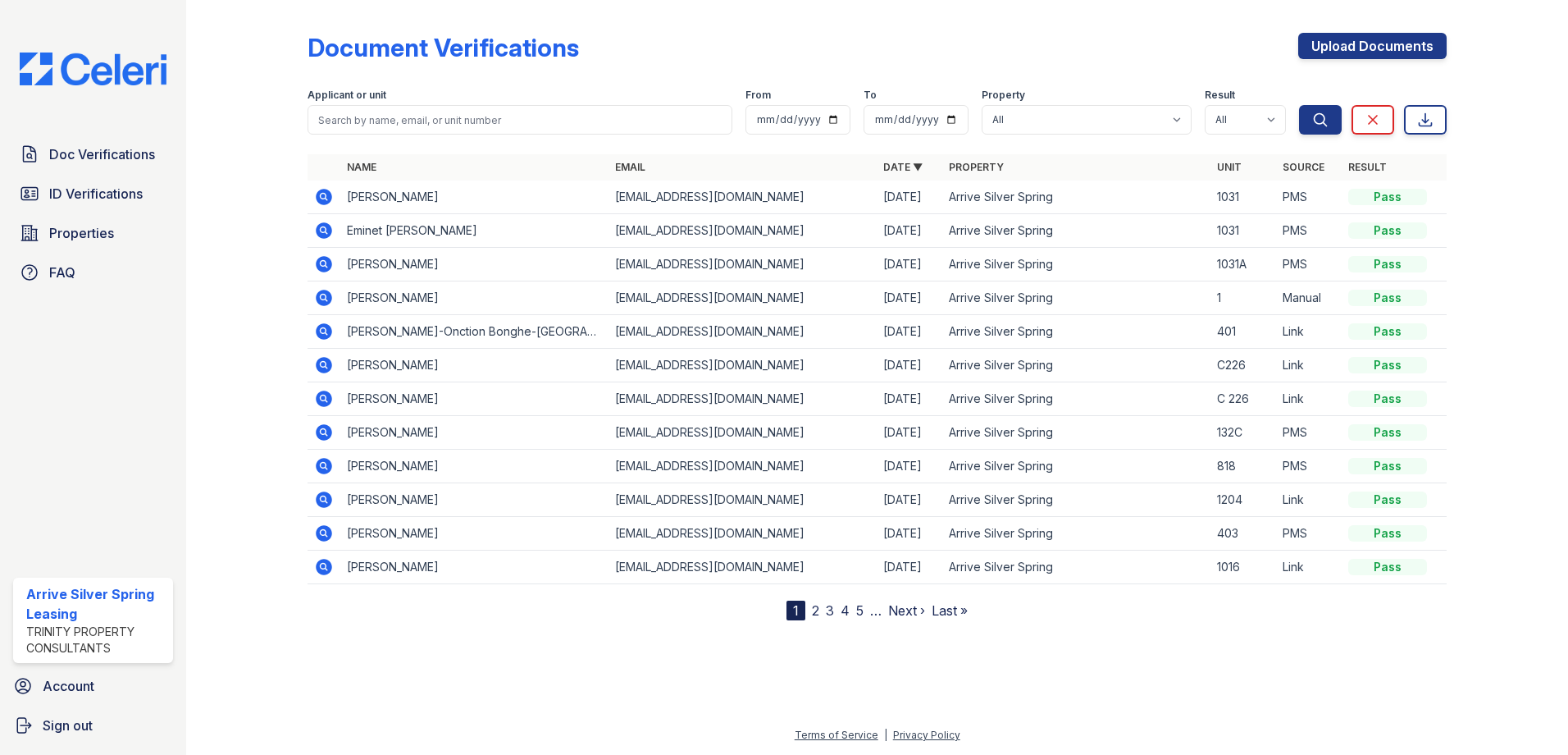
click at [326, 534] on icon at bounding box center [323, 533] width 20 height 20
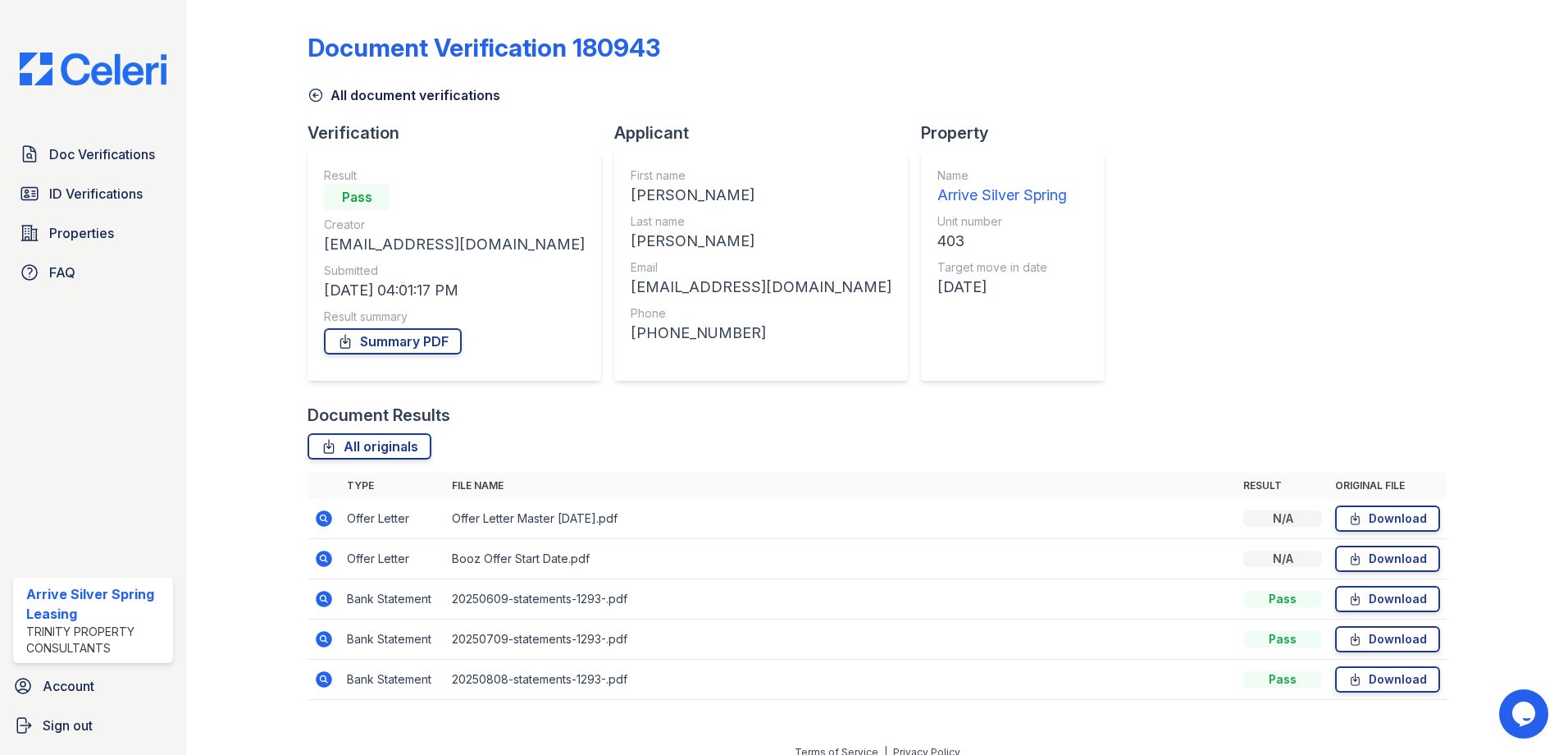
click at [319, 513] on icon at bounding box center [323, 518] width 16 height 16
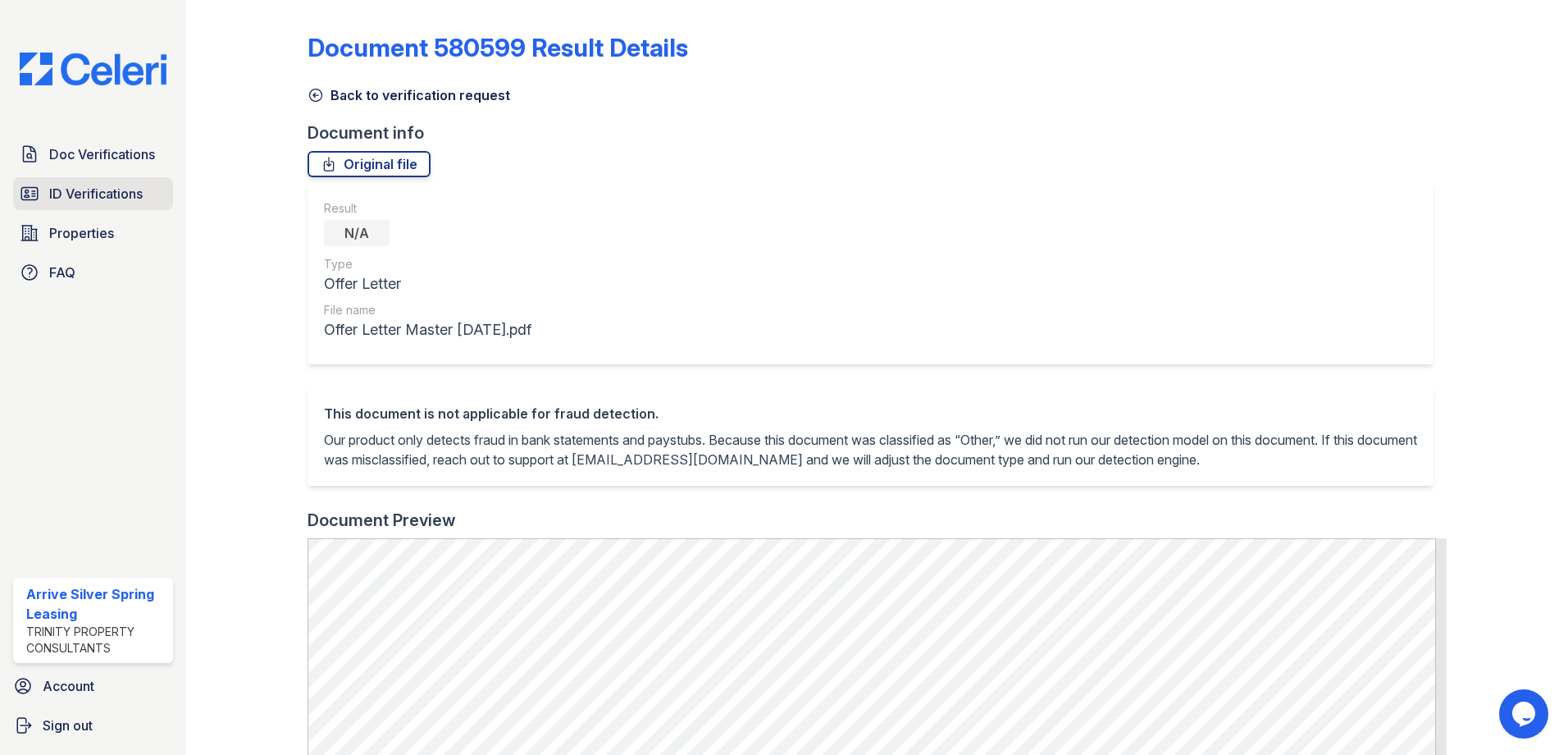
click at [115, 191] on span "ID Verifications" at bounding box center [96, 193] width 94 height 20
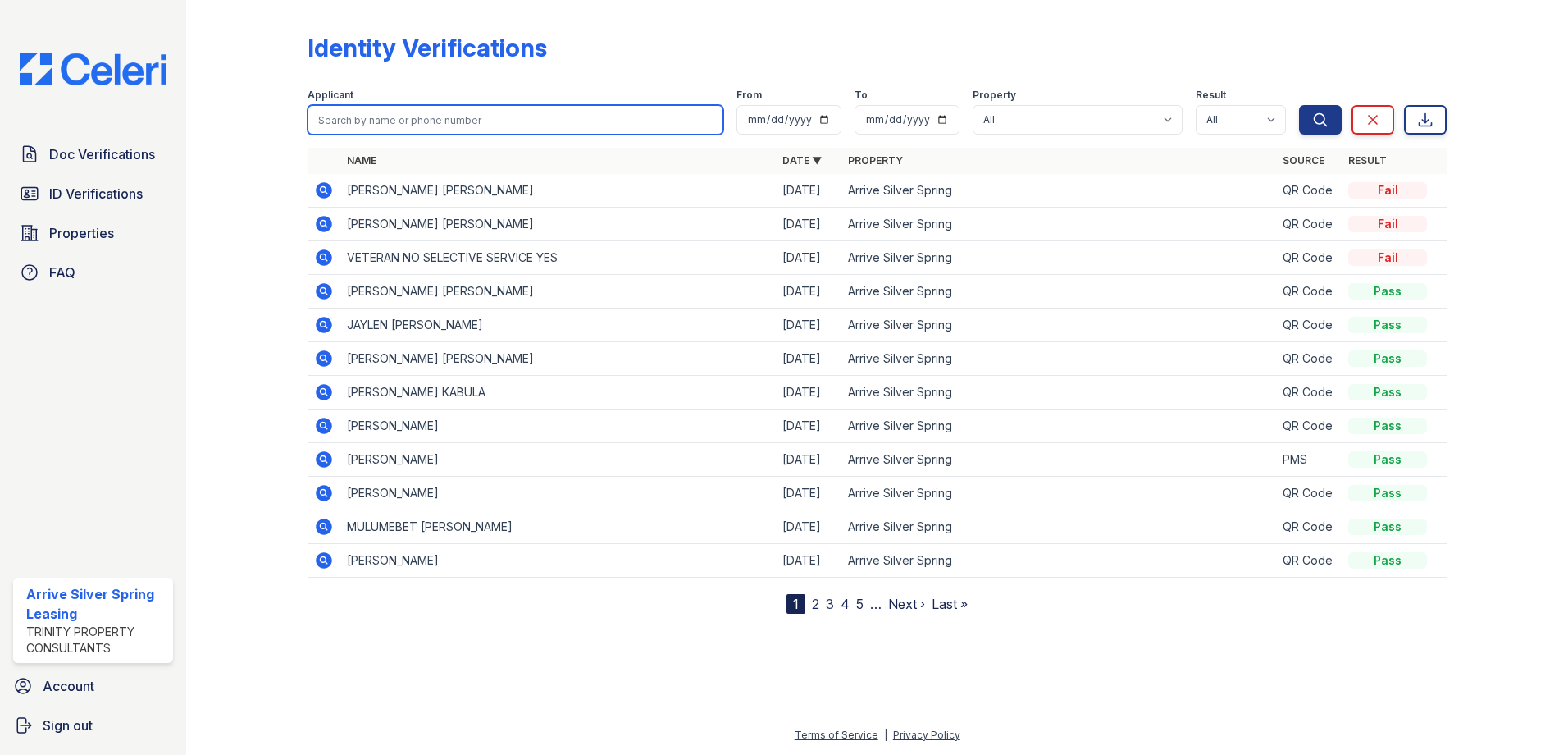
click at [403, 123] on input "search" at bounding box center [516, 119] width 416 height 30
type input "X"
type input "[PERSON_NAME]"
click at [1299, 105] on button "Search" at bounding box center [1320, 119] width 43 height 30
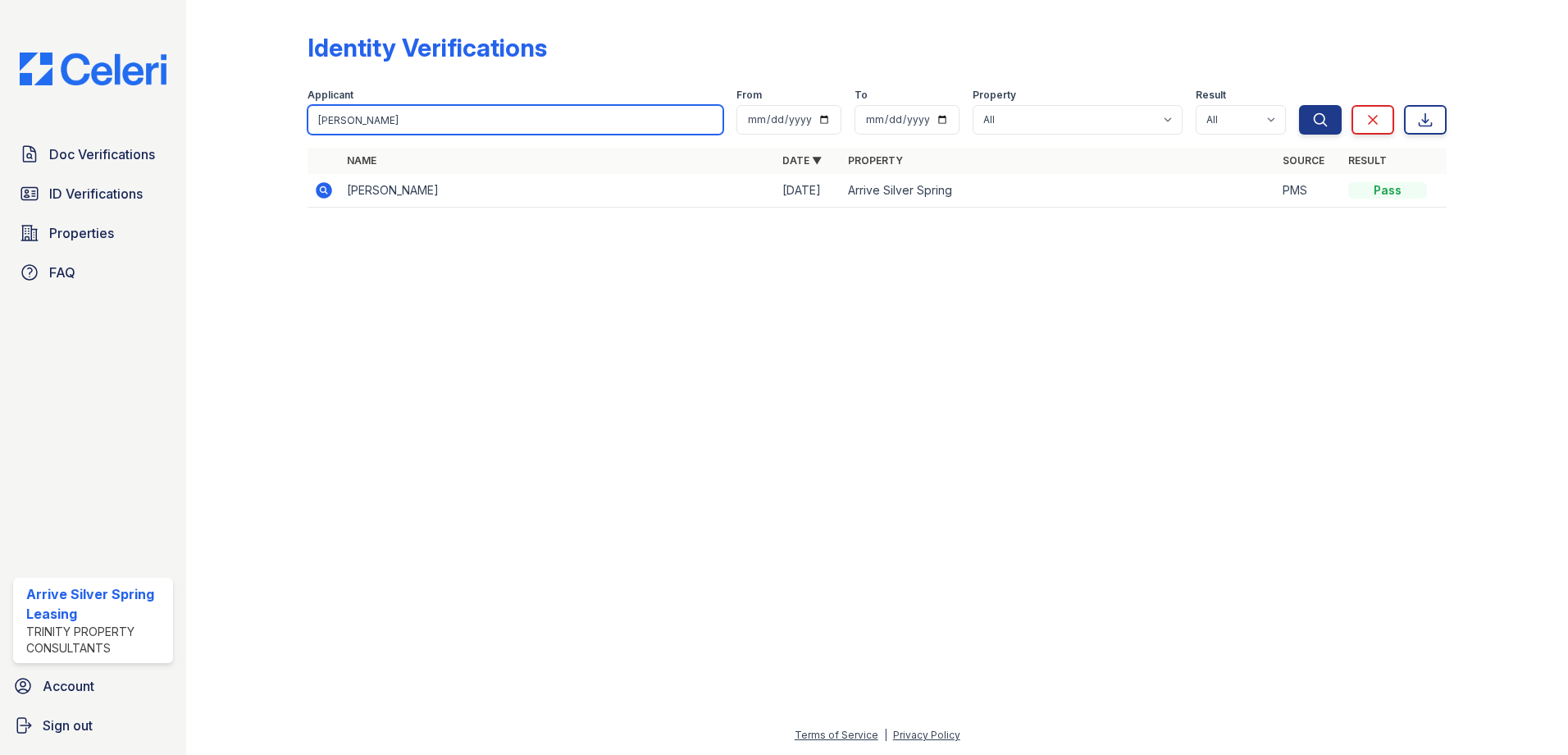
click at [491, 113] on input "Zora" at bounding box center [516, 119] width 416 height 30
type input "Z"
type input "[PERSON_NAME]"
click at [1299, 105] on button "Search" at bounding box center [1320, 119] width 43 height 30
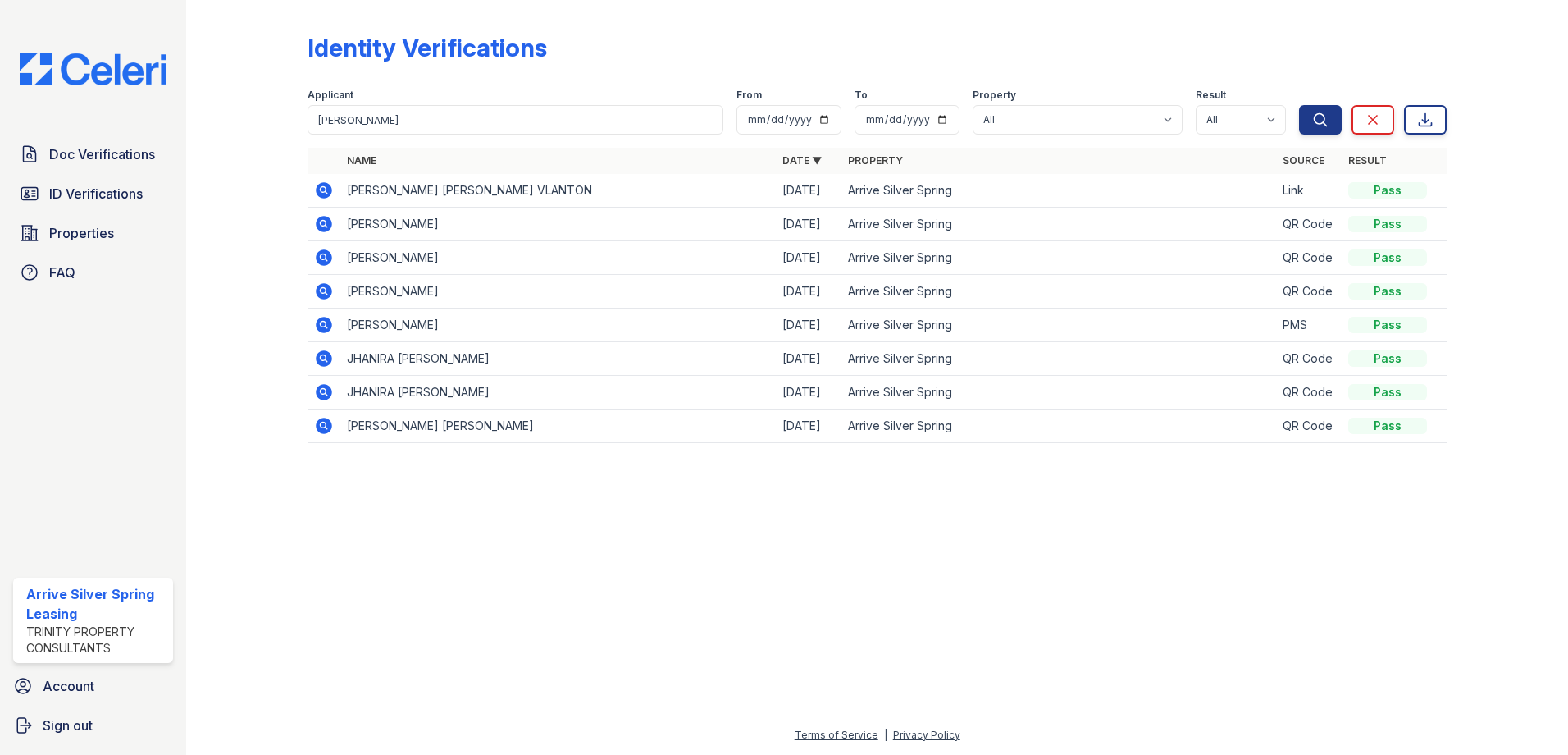
click at [322, 188] on icon at bounding box center [322, 189] width 4 height 4
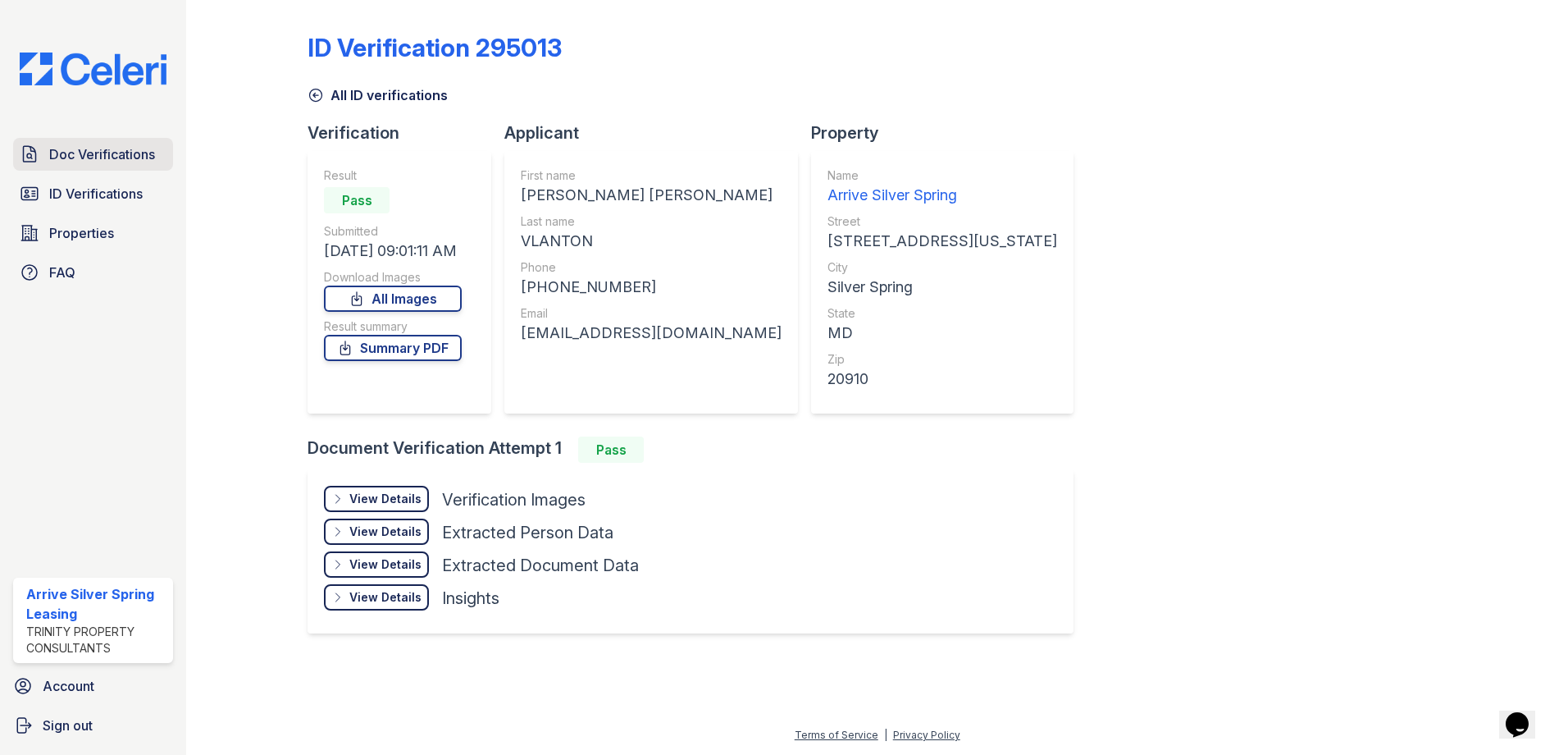
click at [122, 163] on span "Doc Verifications" at bounding box center [102, 154] width 105 height 20
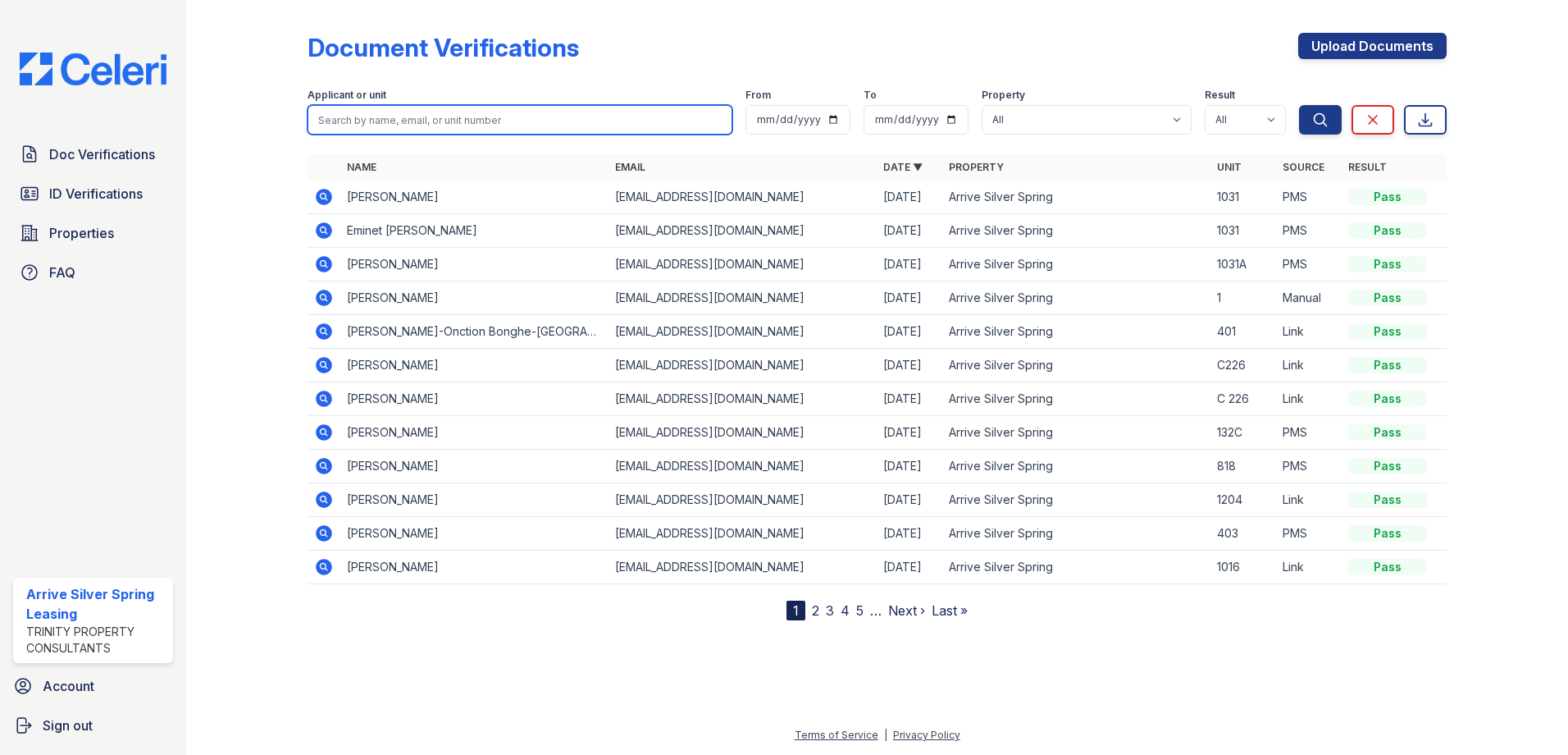
click at [416, 125] on input "search" at bounding box center [520, 119] width 425 height 30
type input "[PERSON_NAME]"
click at [1299, 105] on button "Search" at bounding box center [1320, 119] width 43 height 30
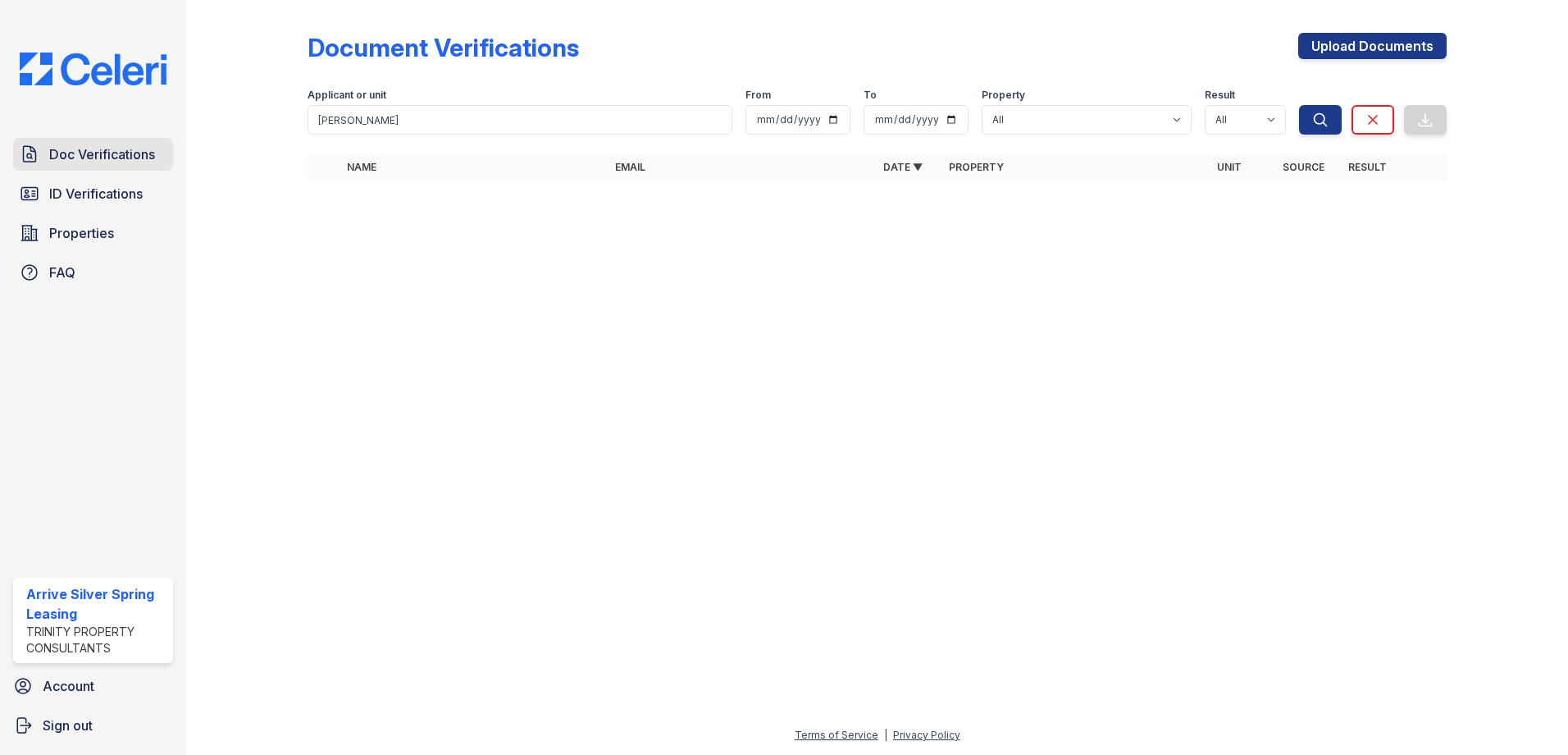
click at [91, 152] on span "Doc Verifications" at bounding box center [102, 154] width 105 height 20
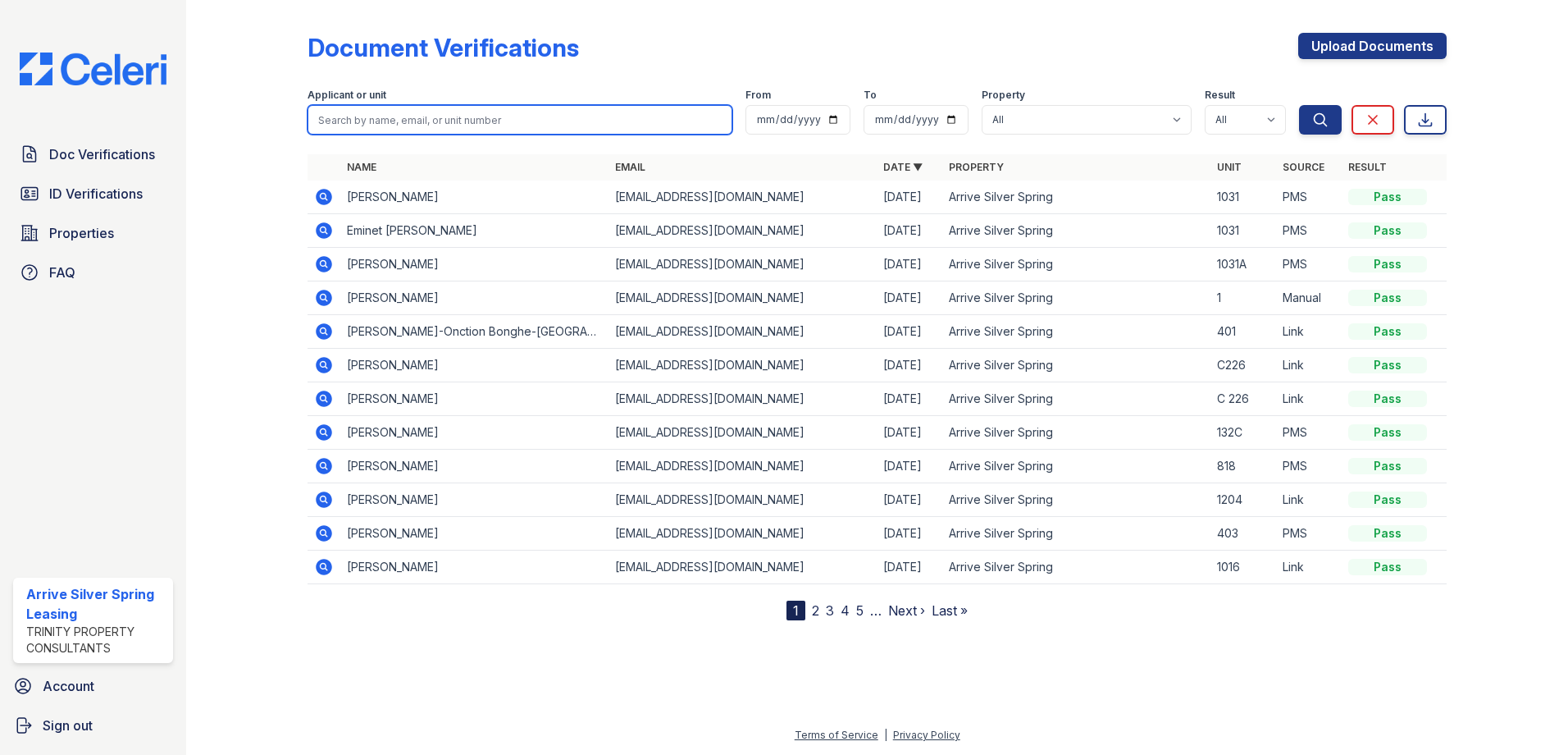
click at [360, 113] on input "search" at bounding box center [520, 119] width 425 height 30
type input "Vlanton"
click at [1299, 105] on button "Search" at bounding box center [1320, 119] width 43 height 30
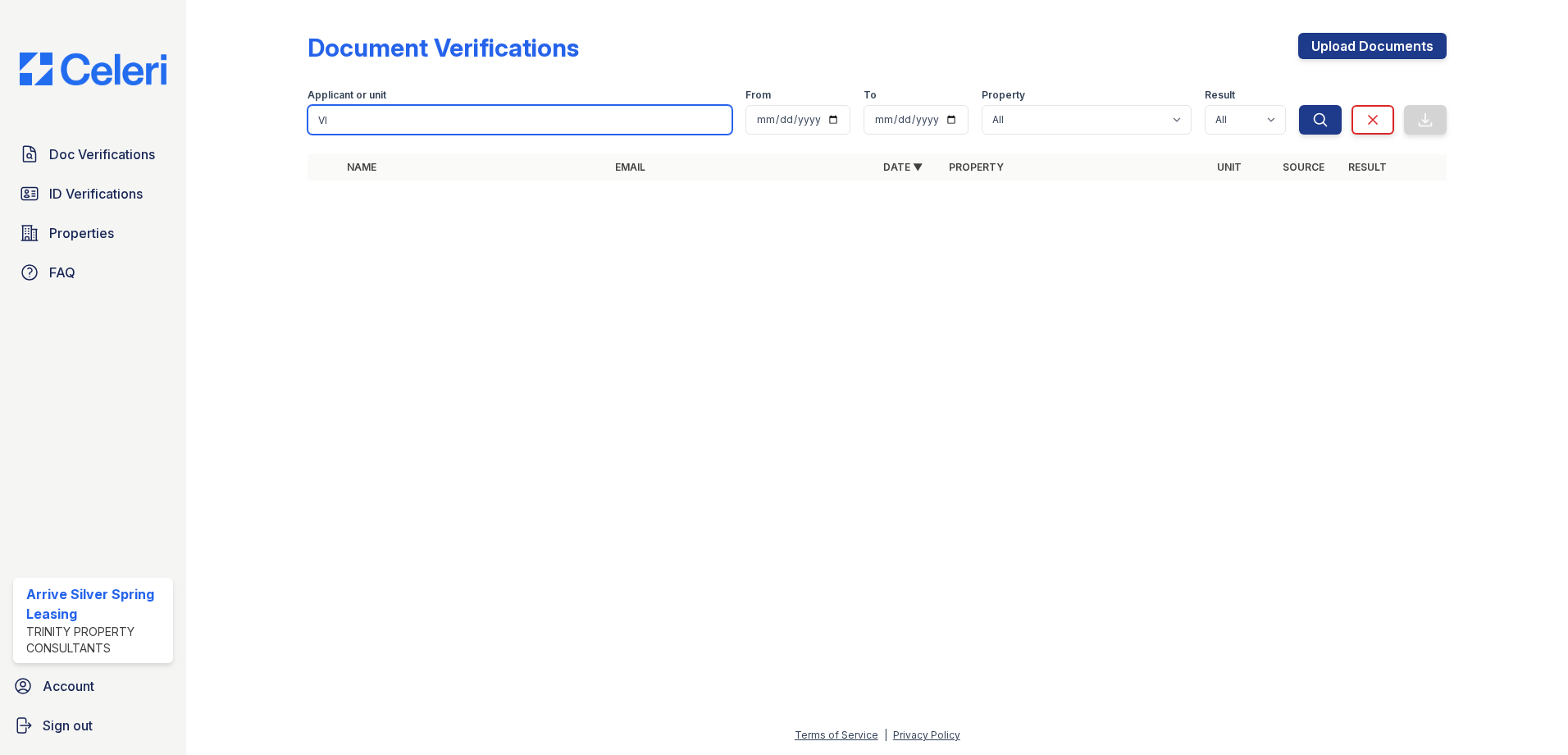
type input "V"
type input "Renee"
click at [1299, 105] on button "Search" at bounding box center [1320, 119] width 43 height 30
click at [446, 127] on input "Renee" at bounding box center [520, 119] width 425 height 30
type input "R"
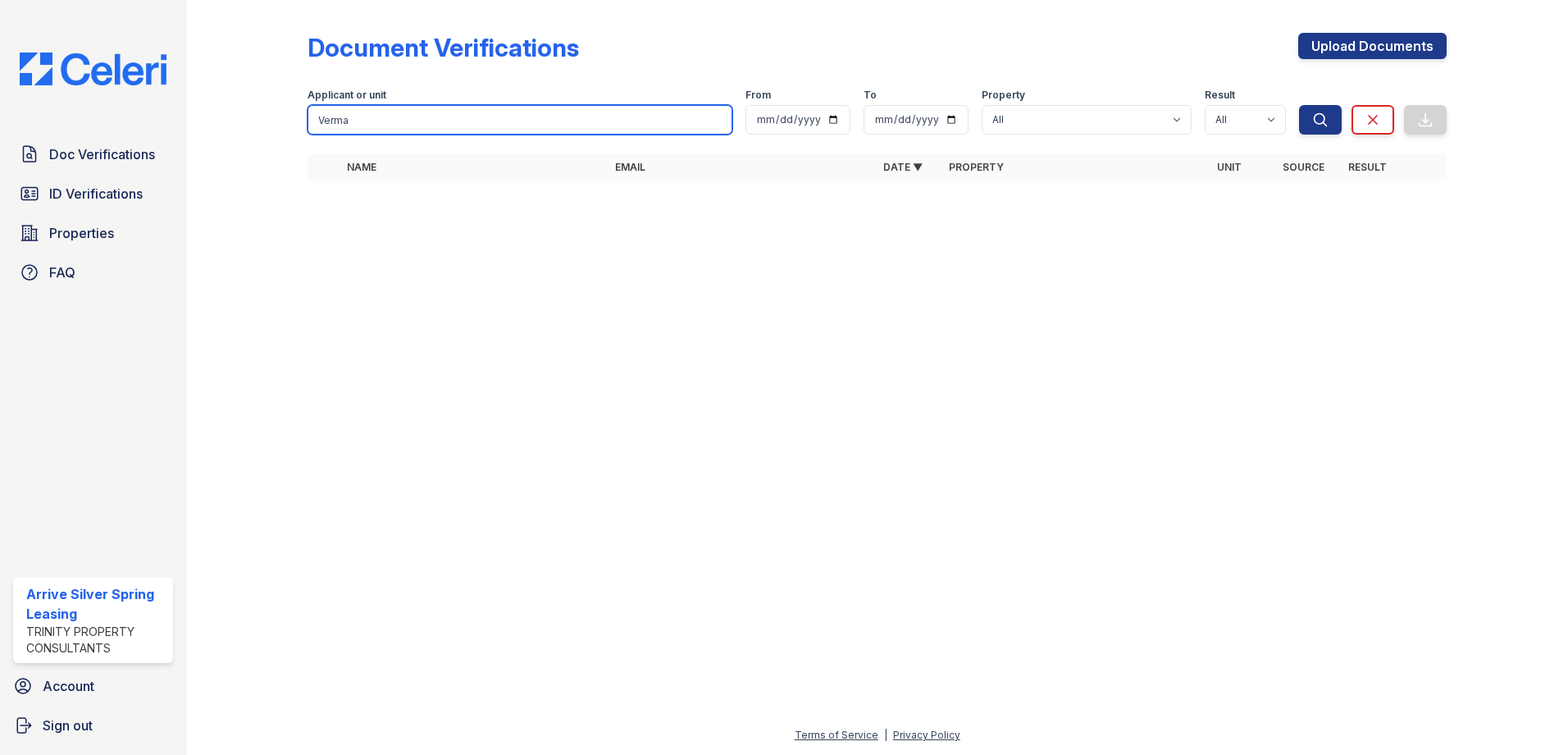
type input "Verma"
click at [1299, 105] on button "Search" at bounding box center [1320, 119] width 43 height 30
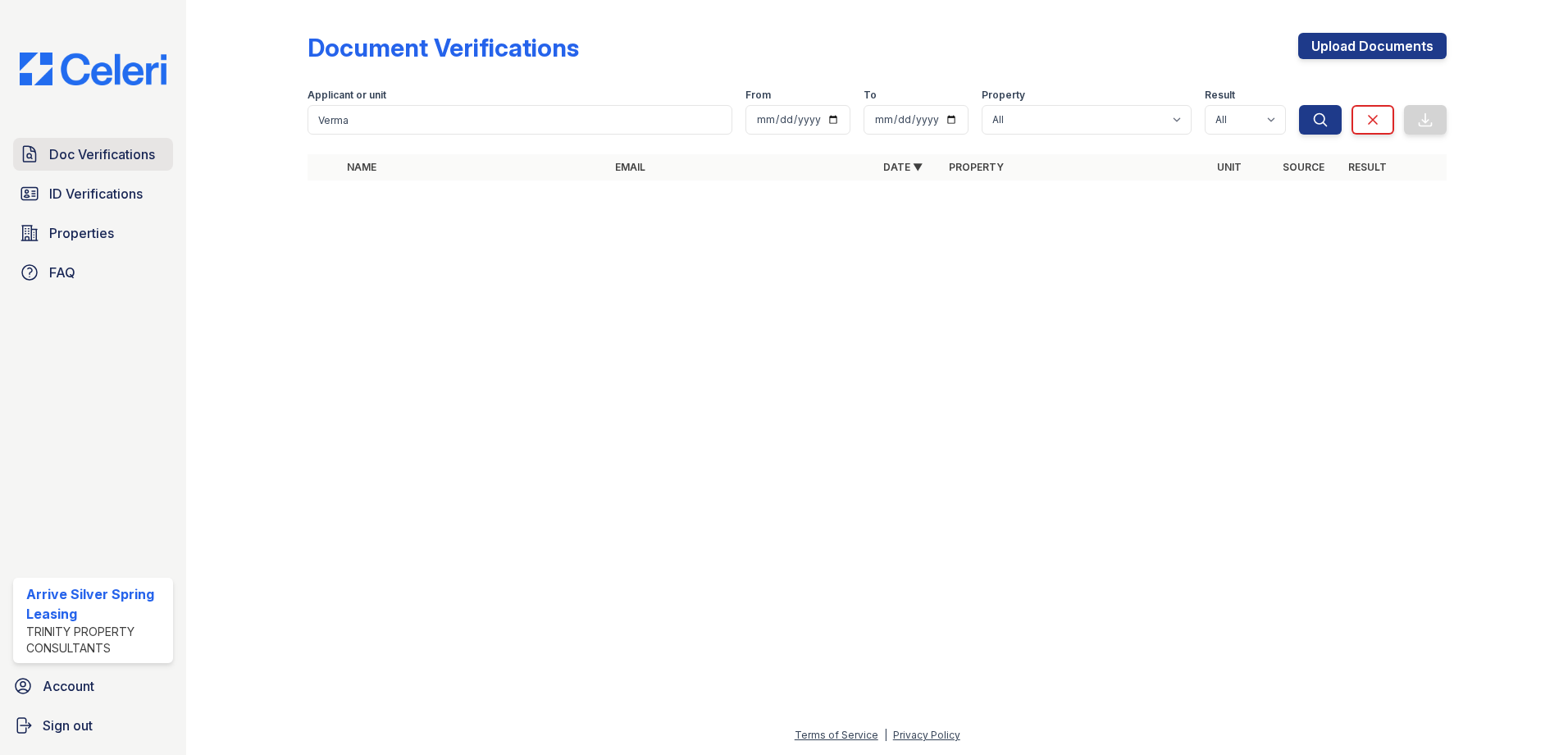
click at [134, 165] on link "Doc Verifications" at bounding box center [93, 154] width 160 height 33
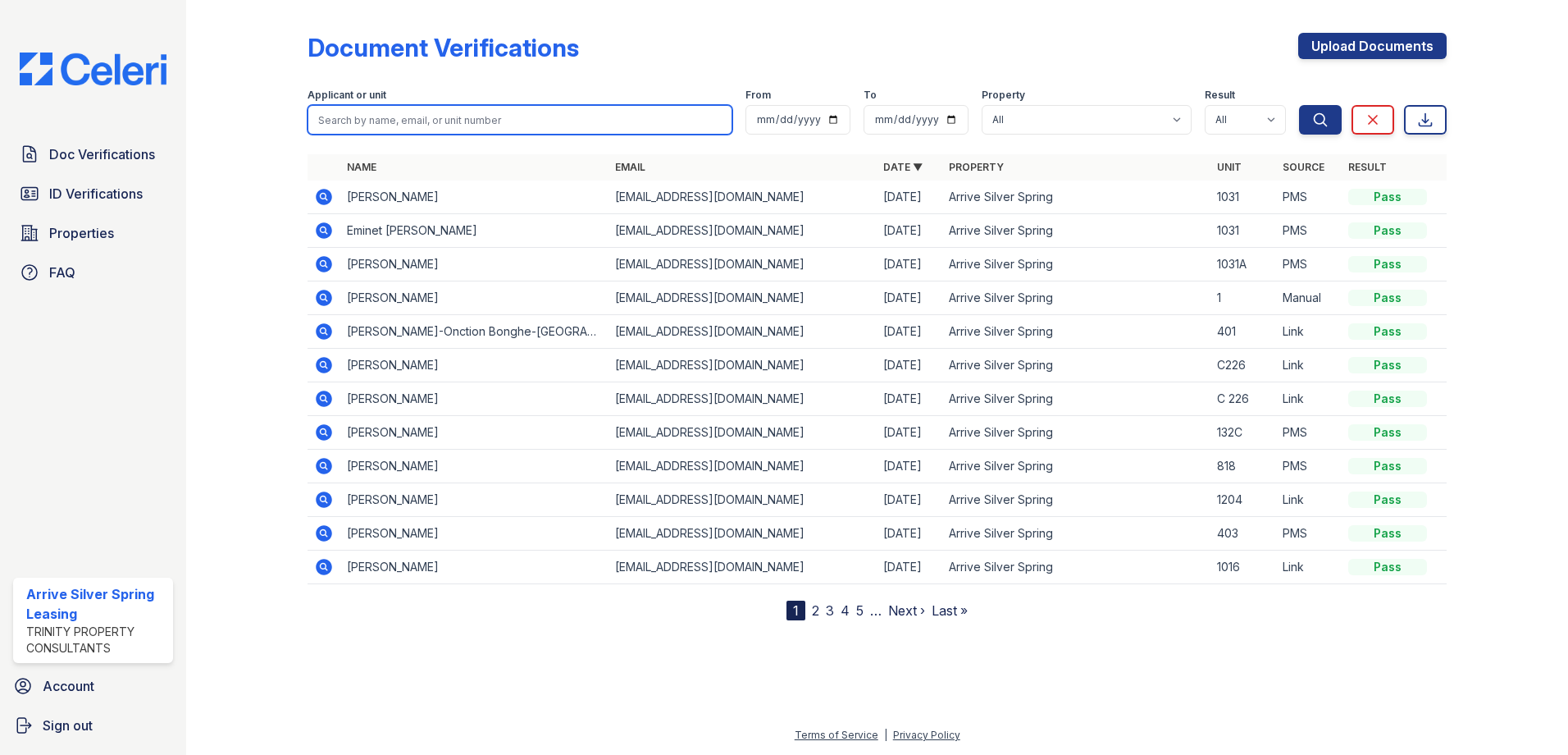
click at [337, 105] on input "search" at bounding box center [520, 119] width 425 height 30
type input "Bad"
click at [1299, 105] on button "Search" at bounding box center [1320, 119] width 43 height 30
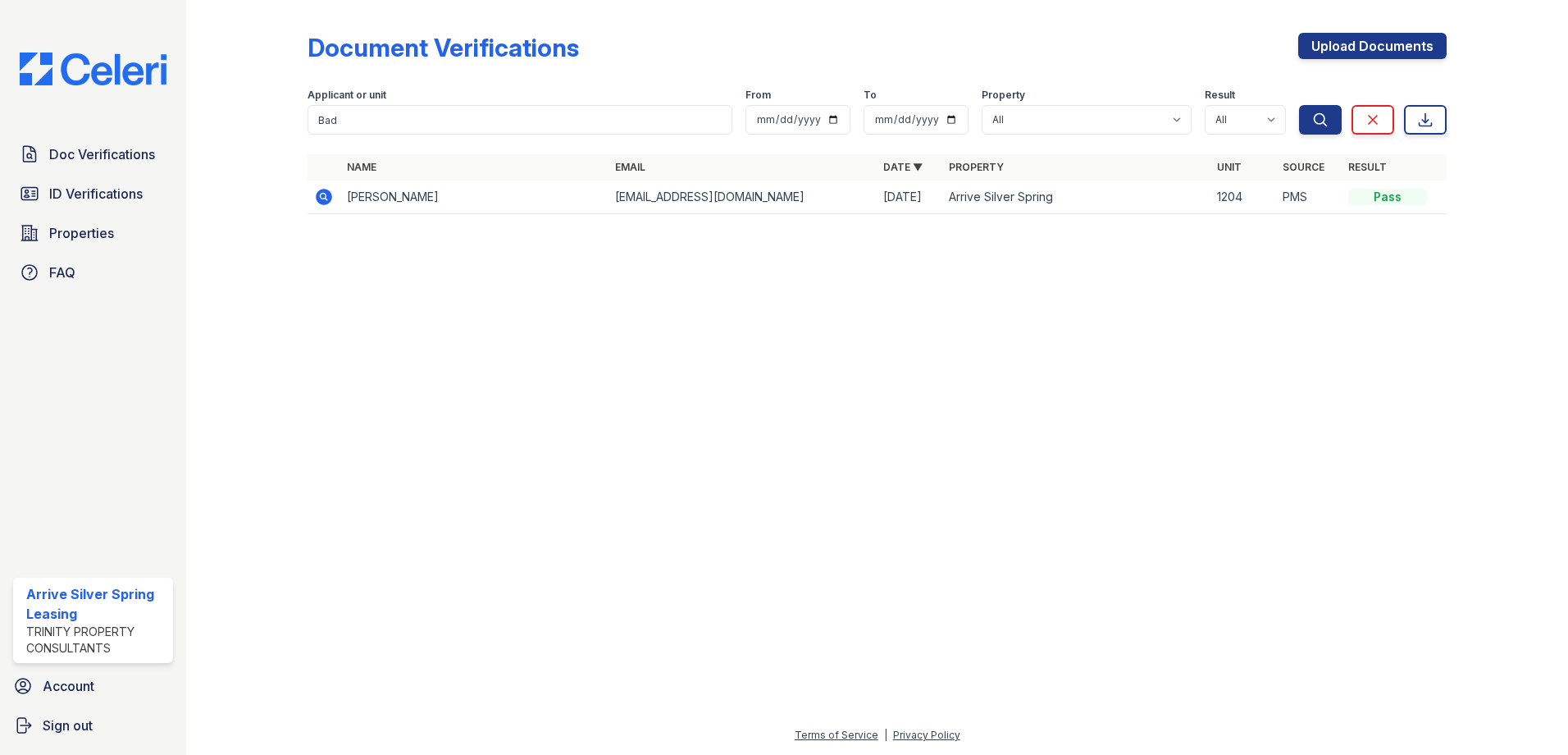
click at [318, 201] on icon at bounding box center [323, 197] width 16 height 16
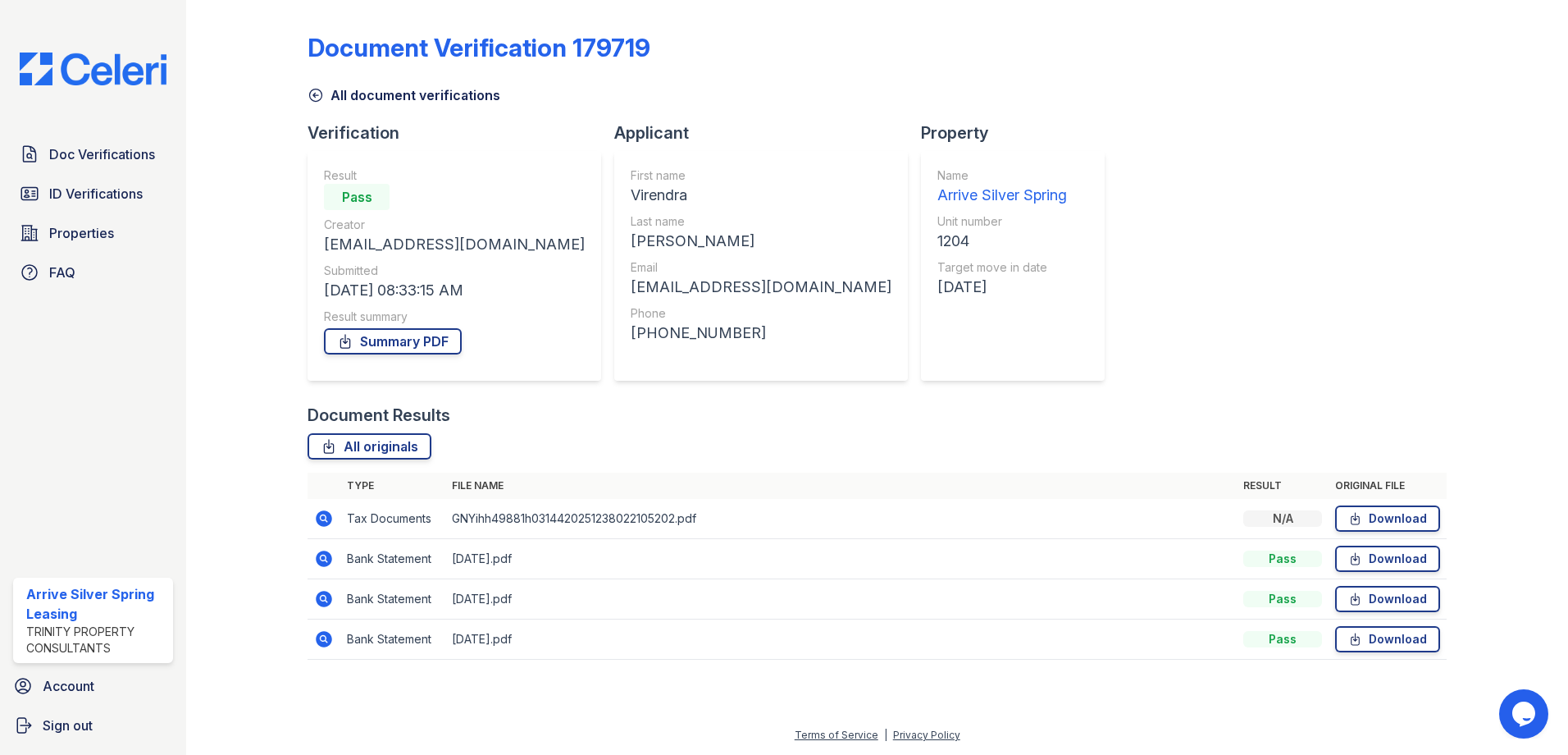
click at [327, 516] on icon at bounding box center [323, 518] width 16 height 16
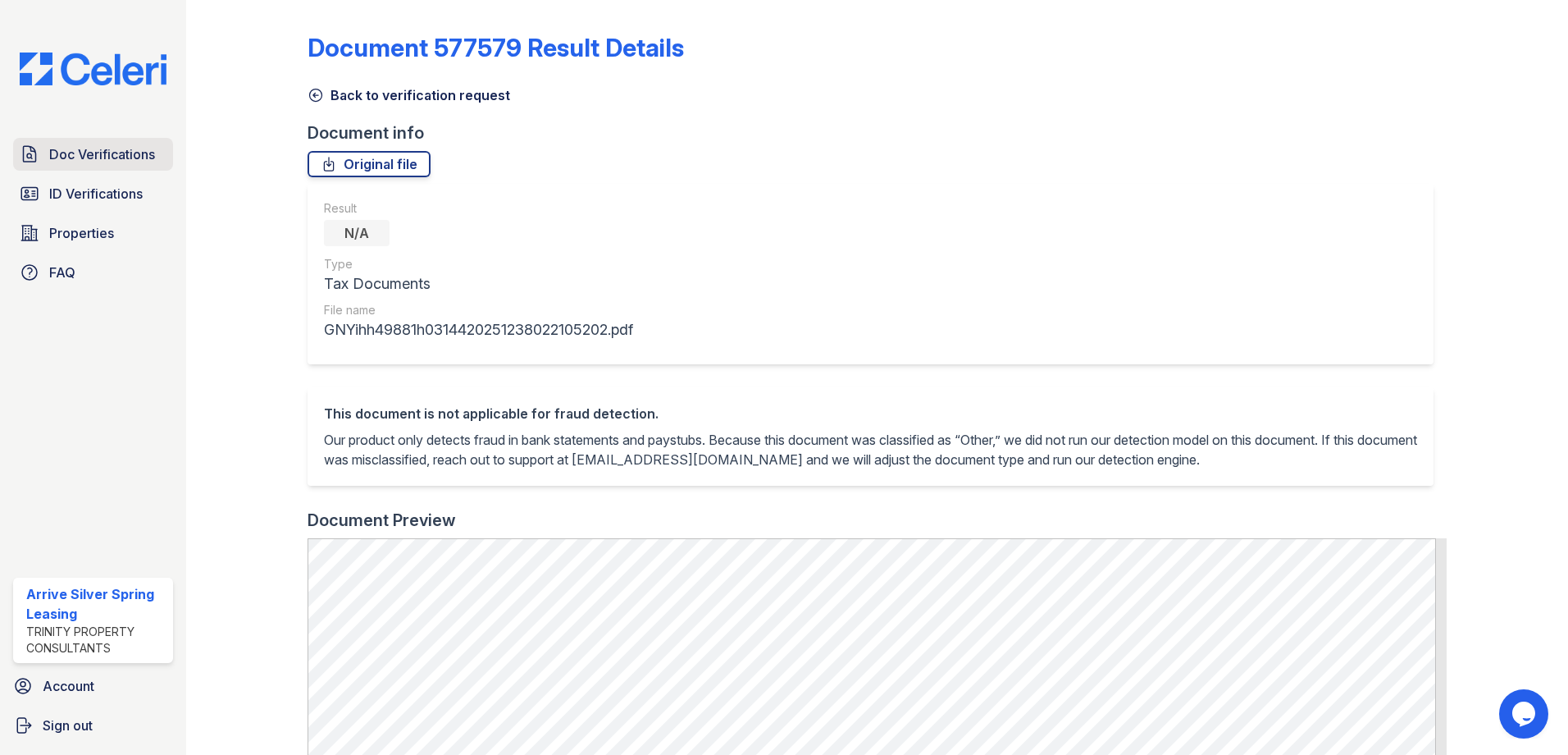
click at [128, 161] on span "Doc Verifications" at bounding box center [102, 154] width 105 height 20
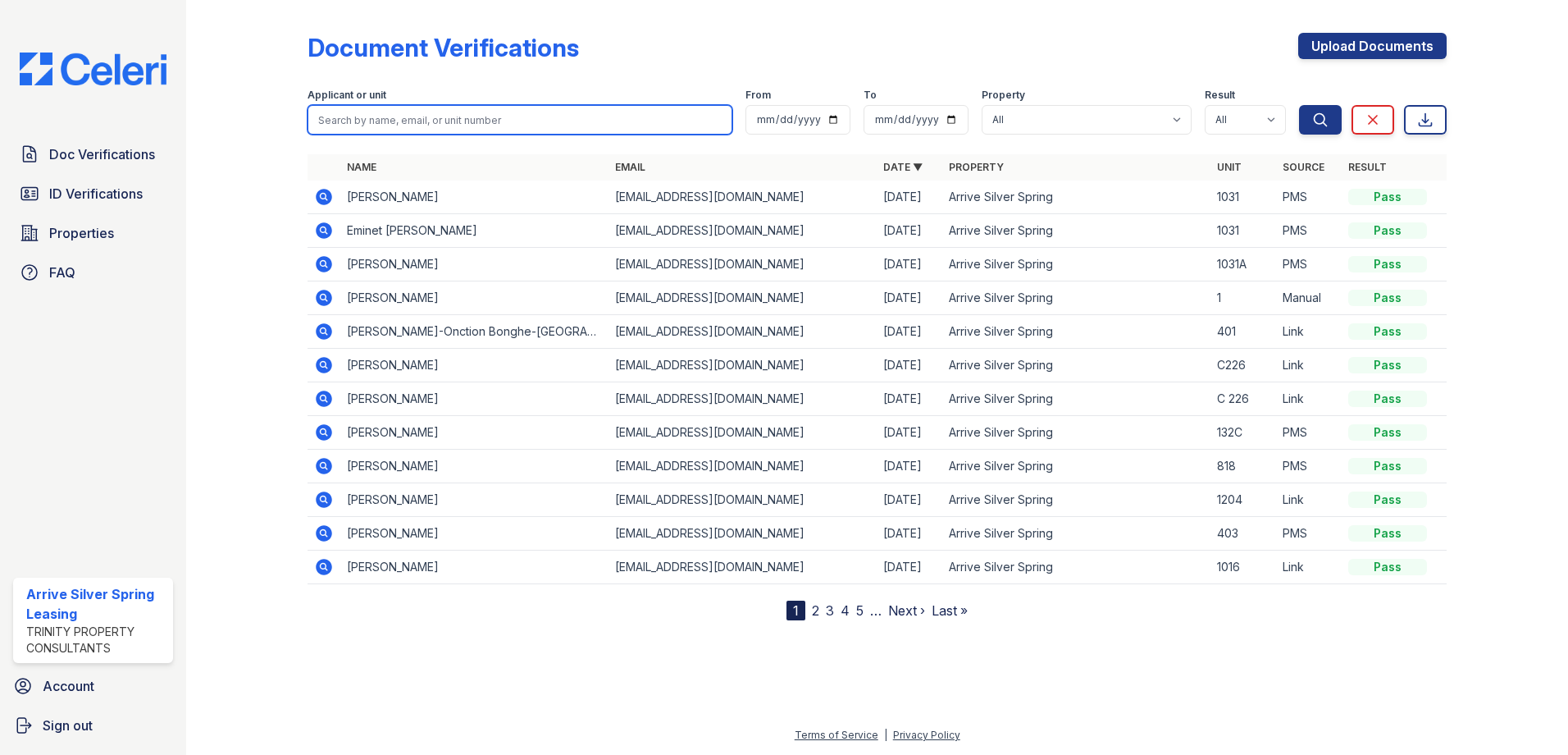
click at [430, 109] on input "search" at bounding box center [520, 119] width 425 height 30
type input "wolde"
click at [1299, 105] on button "Search" at bounding box center [1320, 119] width 43 height 30
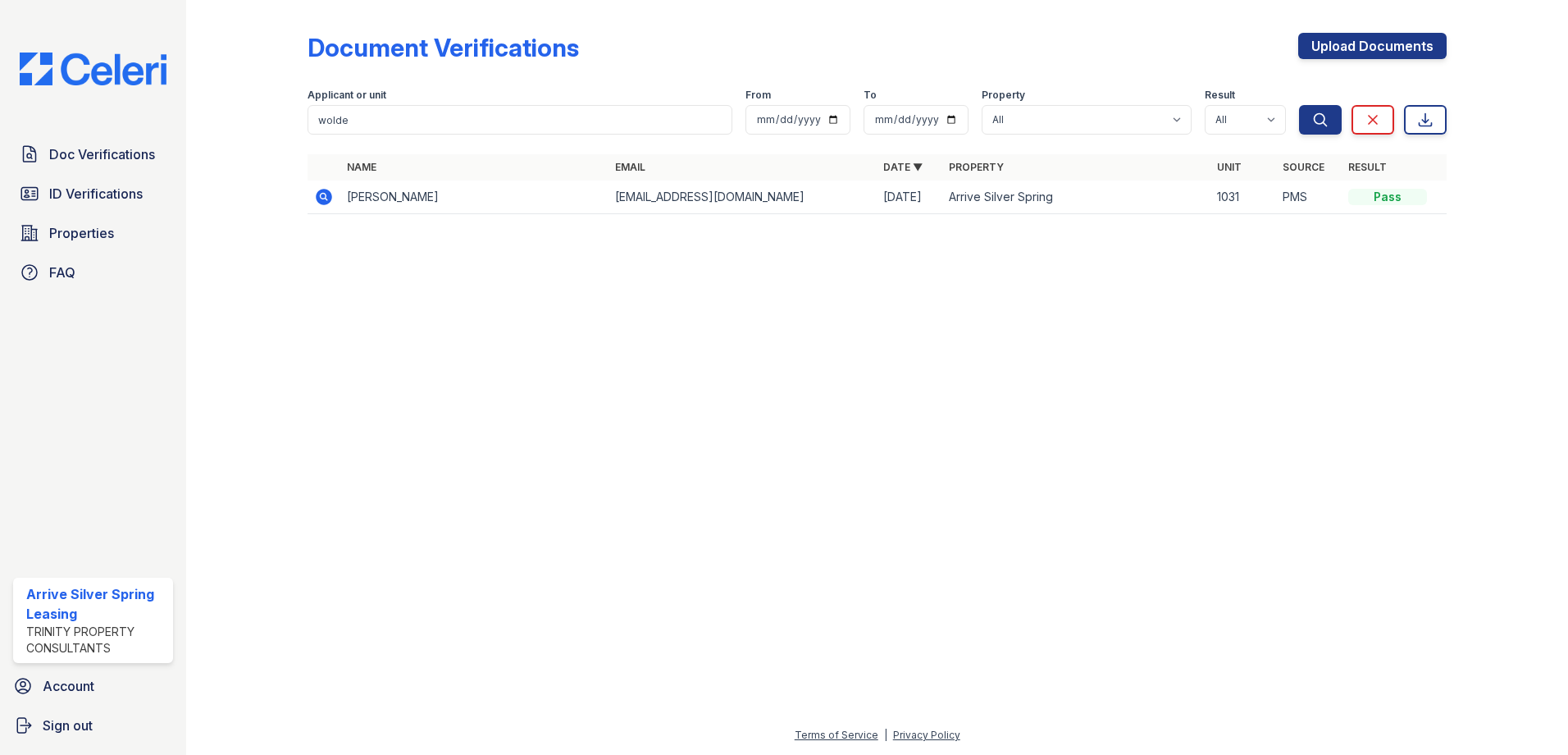
click at [323, 194] on icon at bounding box center [322, 196] width 4 height 4
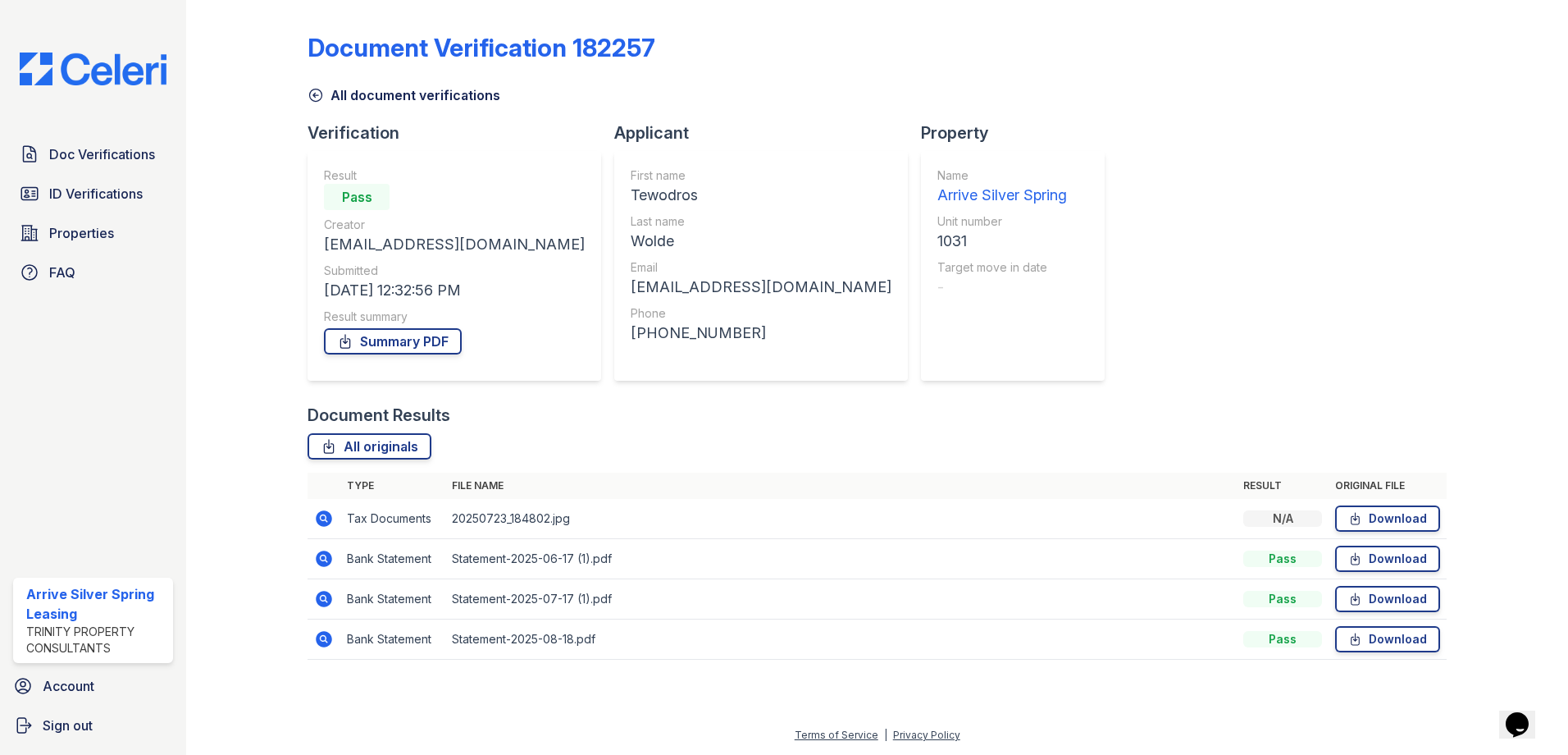
click at [326, 555] on icon at bounding box center [323, 558] width 16 height 16
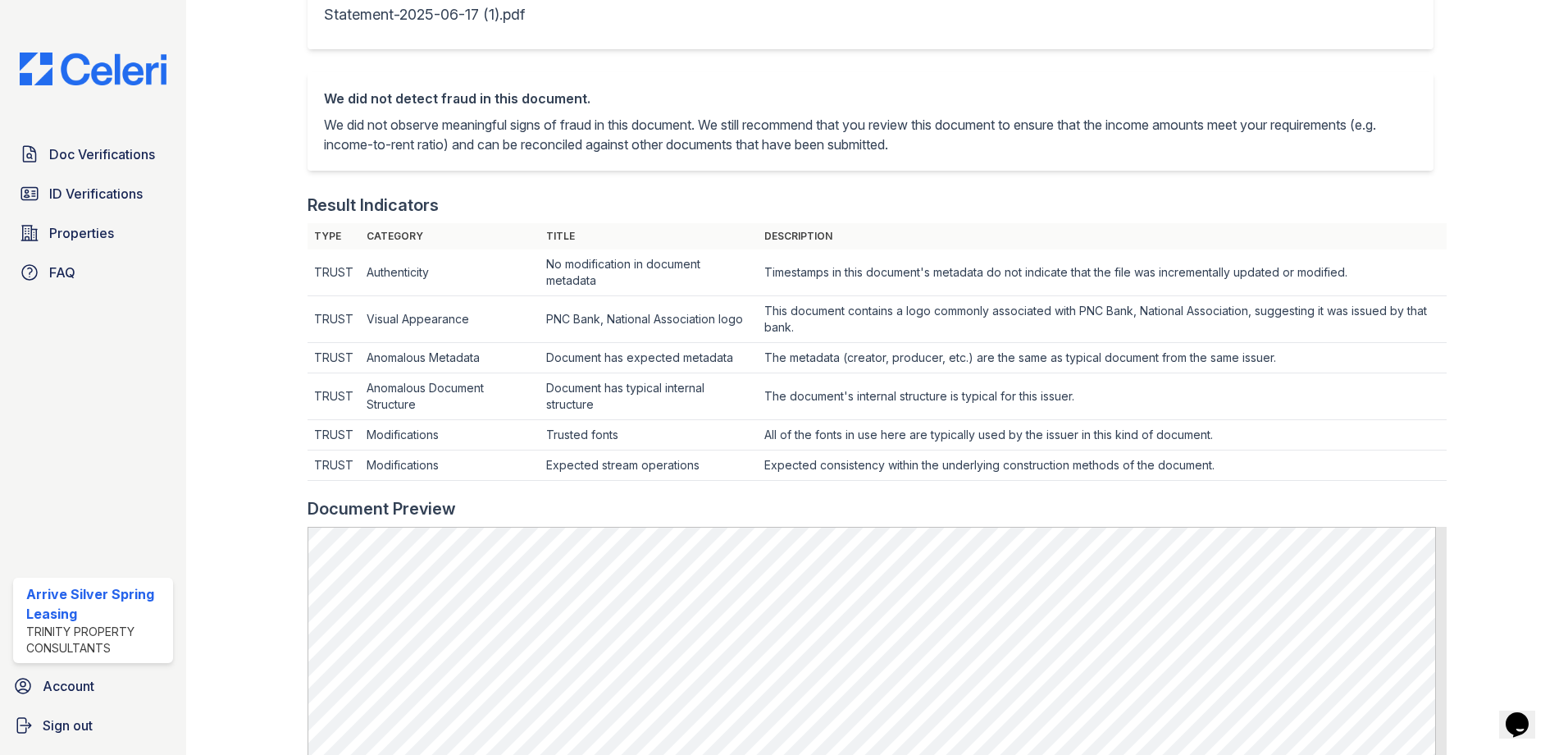
scroll to position [656, 0]
